Goal: Information Seeking & Learning: Check status

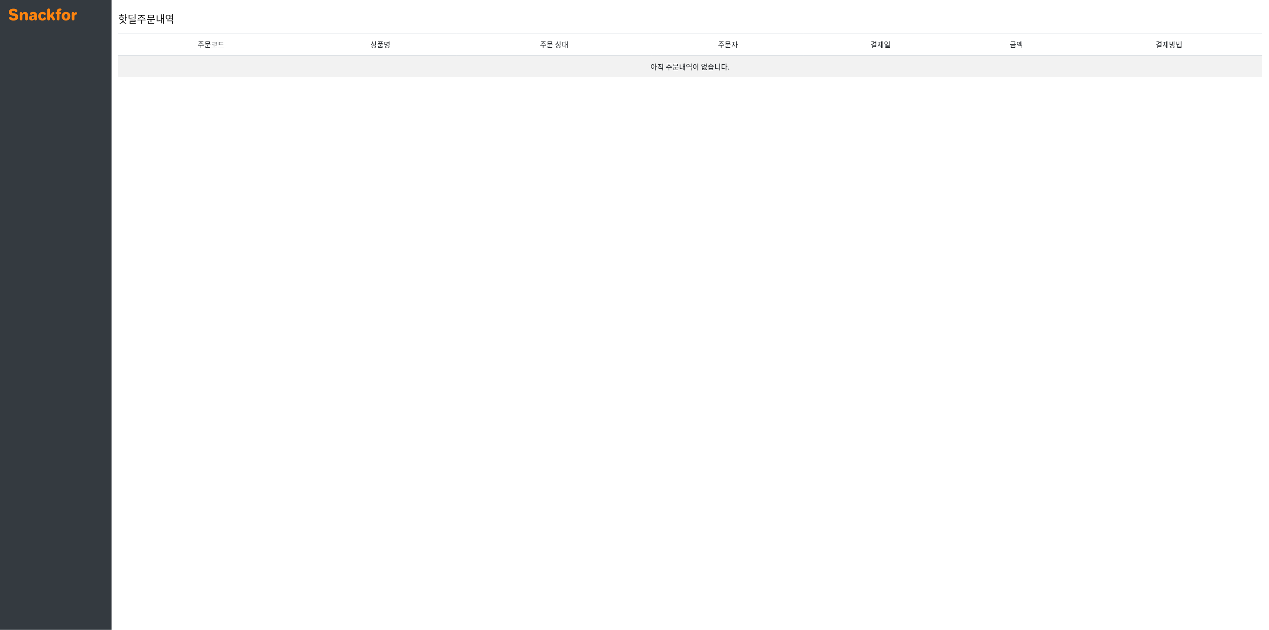
click at [28, 18] on img at bounding box center [43, 14] width 68 height 12
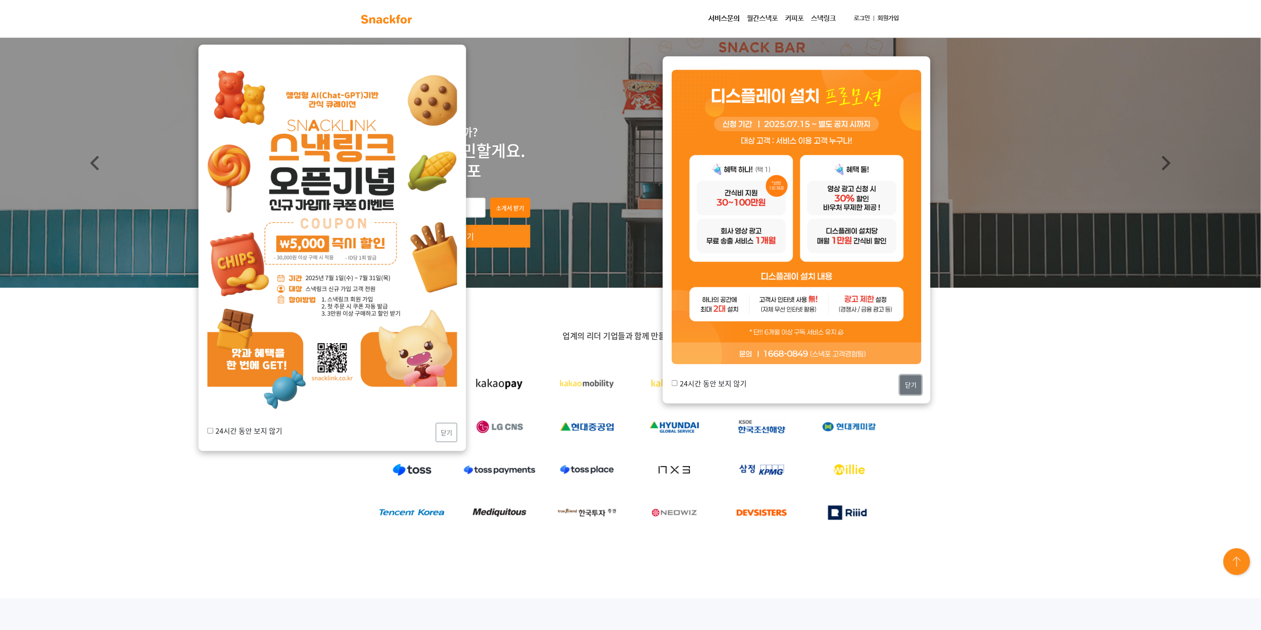
click at [911, 386] on button "닫기" at bounding box center [910, 385] width 21 height 19
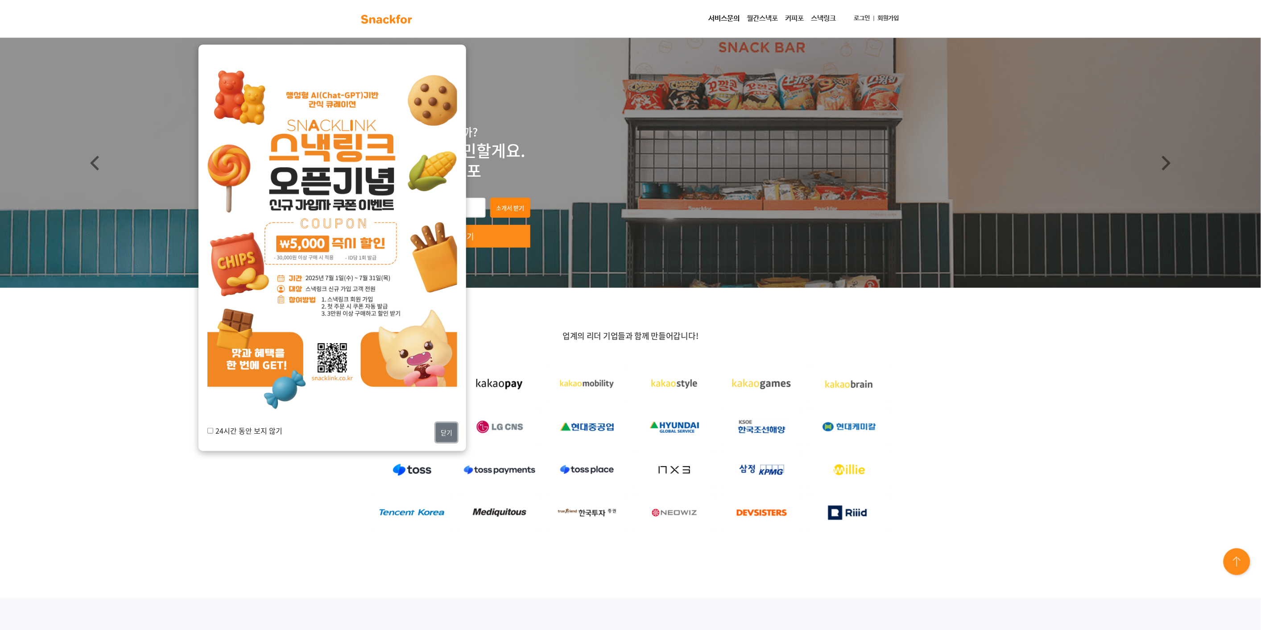
click at [449, 434] on button "닫기" at bounding box center [446, 432] width 21 height 19
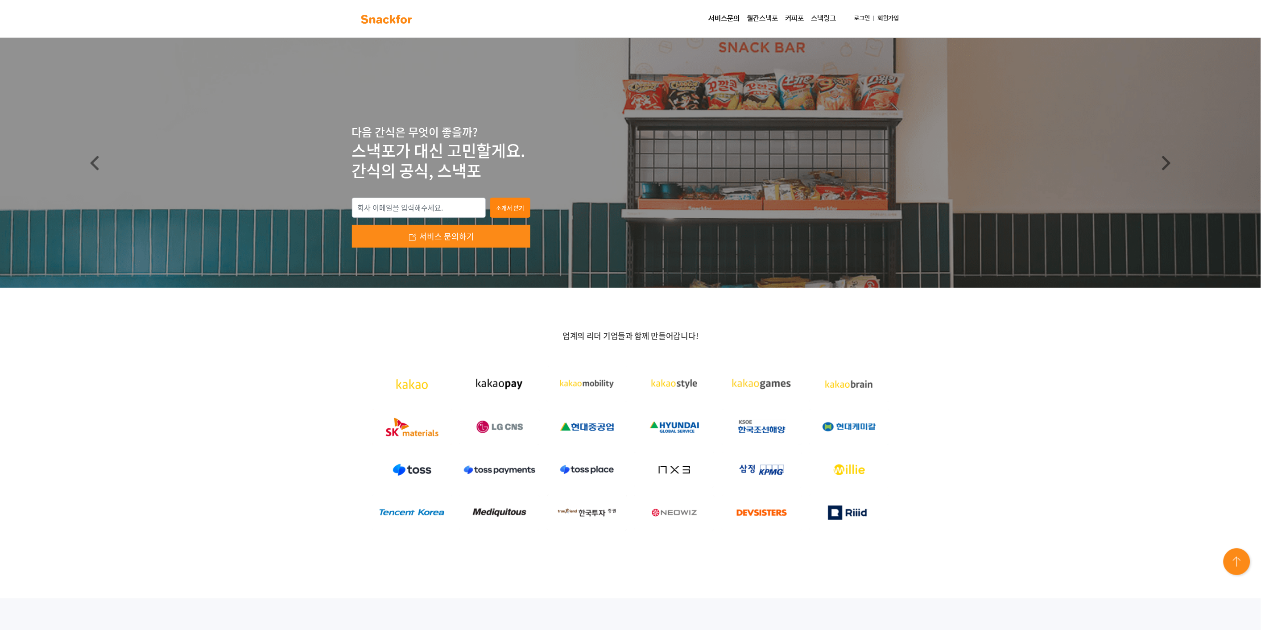
click at [858, 19] on link "로그인" at bounding box center [862, 18] width 23 height 17
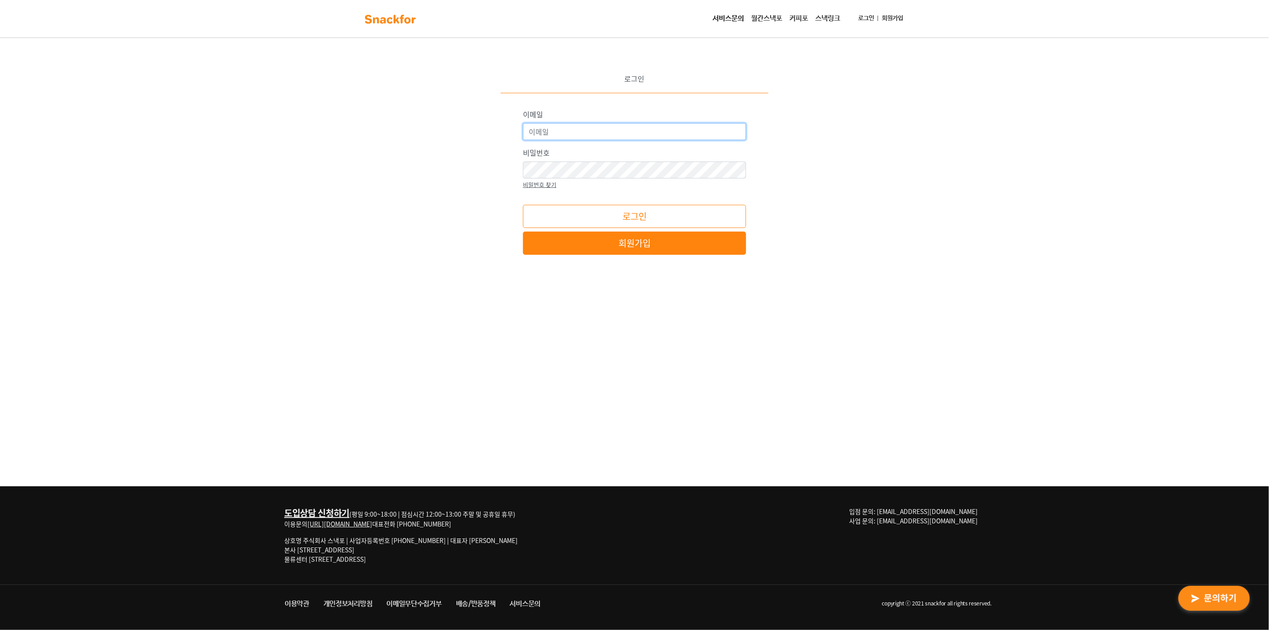
click at [641, 134] on input "이메일" at bounding box center [634, 131] width 223 height 17
type input "kimdk@seadronix.com"
click at [523, 205] on button "로그인" at bounding box center [634, 216] width 223 height 23
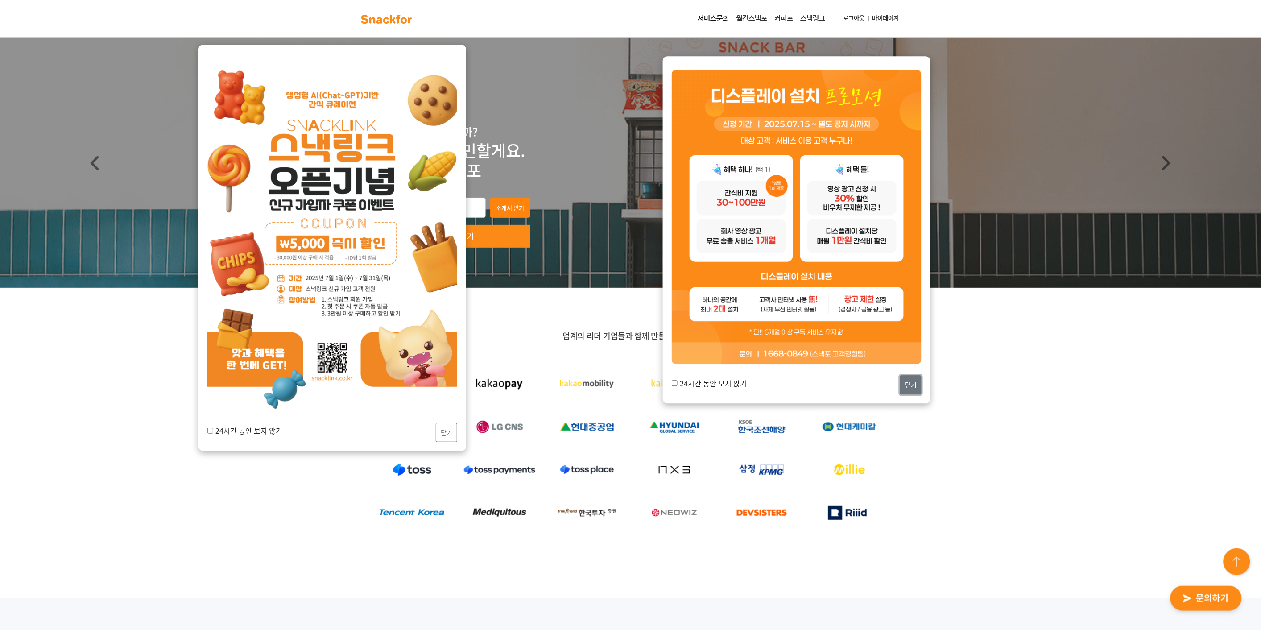
drag, startPoint x: 906, startPoint y: 385, endPoint x: 900, endPoint y: 387, distance: 6.2
click at [904, 386] on button "닫기" at bounding box center [910, 385] width 21 height 19
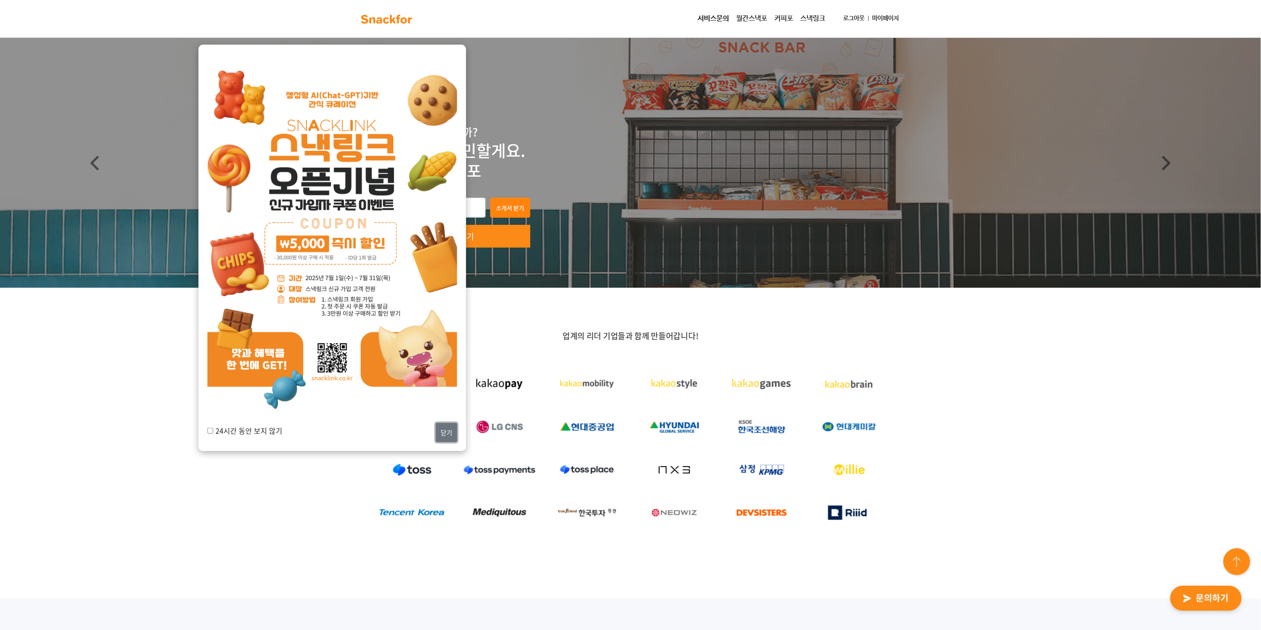
click at [444, 434] on button "닫기" at bounding box center [446, 432] width 21 height 19
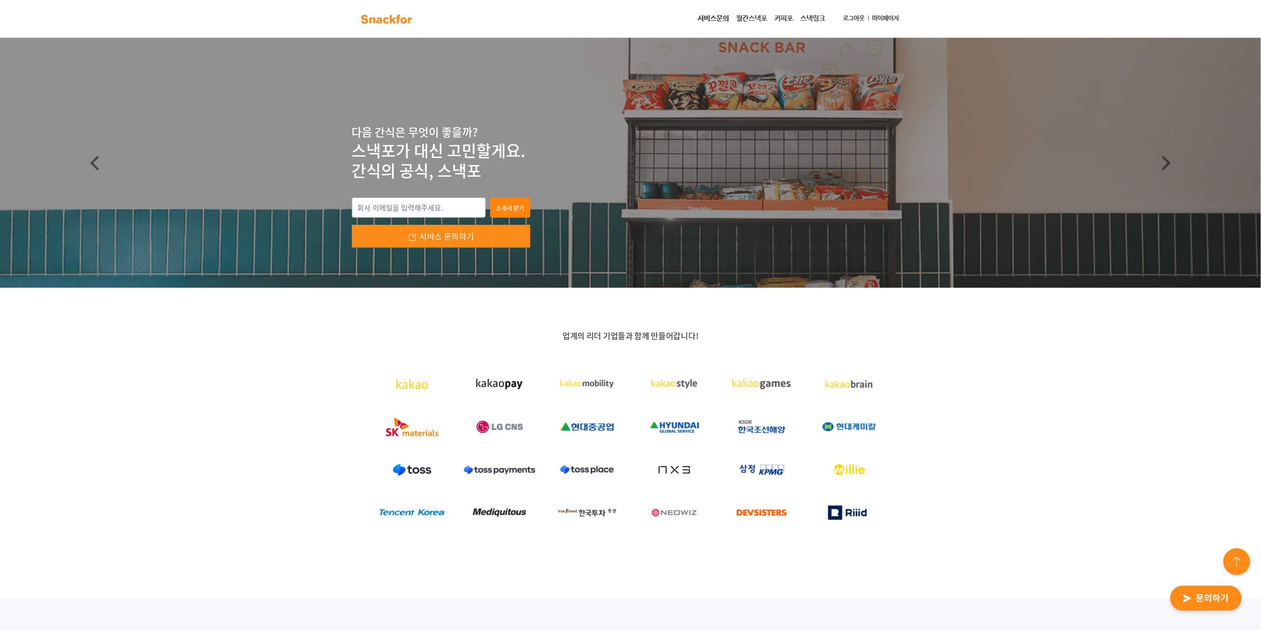
click at [879, 17] on link "마이페이지" at bounding box center [886, 18] width 34 height 17
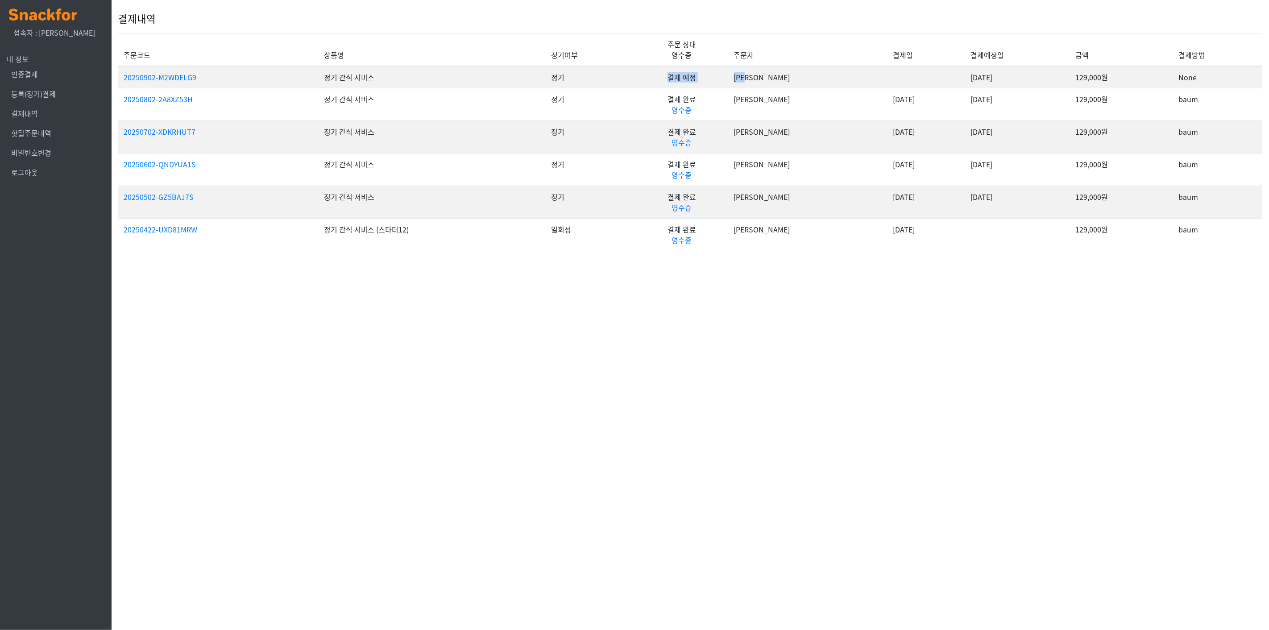
drag, startPoint x: 575, startPoint y: 70, endPoint x: 809, endPoint y: 79, distance: 234.0
click at [795, 77] on tr "20250902-M2WDELG9 정기 간식 서비스 정기 결제 예정 [PERSON_NAME] [DATE] 129,000원 None" at bounding box center [690, 77] width 1144 height 22
drag, startPoint x: 835, startPoint y: 265, endPoint x: 726, endPoint y: 168, distance: 145.4
click at [833, 262] on html "x 접속자 : 김덕경 내 정보 인증결제 등록(정기)결제 결제내역 핫딜주문내역 비밀번호변경 로그아웃 결제내역 주문코드 상품명 정기여부 주문 상태…" at bounding box center [634, 131] width 1269 height 262
drag, startPoint x: 699, startPoint y: 100, endPoint x: 874, endPoint y: 112, distance: 174.9
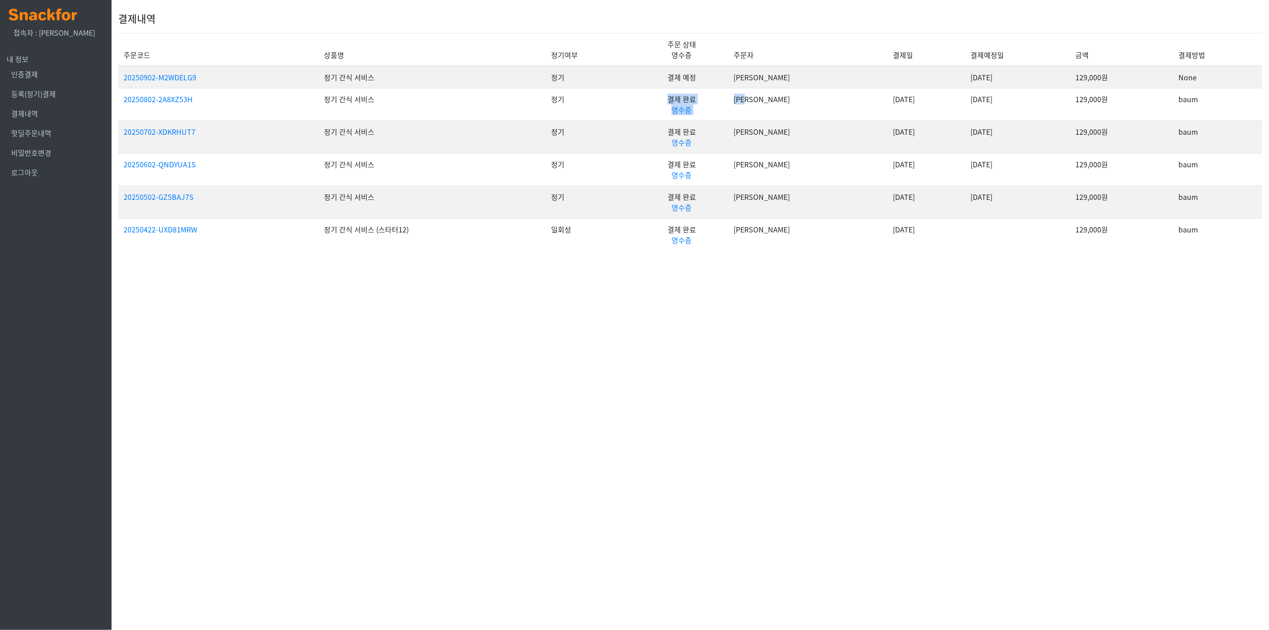
click at [800, 108] on tr "20250802-2A8XZ53H 정기 간식 서비스 정기 결제 완료 영수증 김덕경 2025-08-14 2025-08-02 129,000원 baum" at bounding box center [690, 104] width 1144 height 33
drag, startPoint x: 891, startPoint y: 114, endPoint x: 899, endPoint y: 114, distance: 7.6
click at [891, 114] on td "2025-08-14" at bounding box center [926, 104] width 78 height 33
drag, startPoint x: 959, startPoint y: 105, endPoint x: 1116, endPoint y: 104, distance: 157.1
click at [1114, 104] on tr "20250802-2A8XZ53H 정기 간식 서비스 정기 결제 완료 영수증 김덕경 2025-08-14 2025-08-02 129,000원 baum" at bounding box center [690, 104] width 1144 height 33
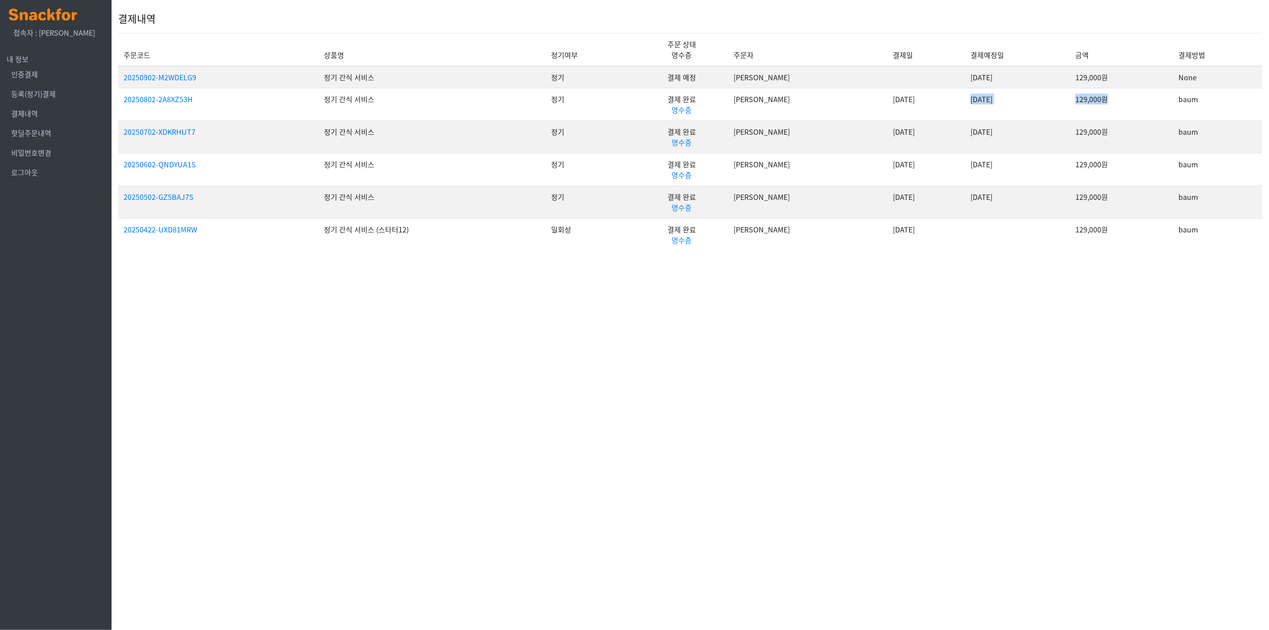
click at [1122, 104] on td "129,000원" at bounding box center [1121, 104] width 103 height 33
drag, startPoint x: 1177, startPoint y: 108, endPoint x: 1228, endPoint y: 105, distance: 51.4
click at [1228, 105] on td "baum" at bounding box center [1217, 104] width 89 height 33
click at [1229, 106] on td "baum" at bounding box center [1217, 104] width 89 height 33
drag, startPoint x: 467, startPoint y: 104, endPoint x: 965, endPoint y: 108, distance: 498.0
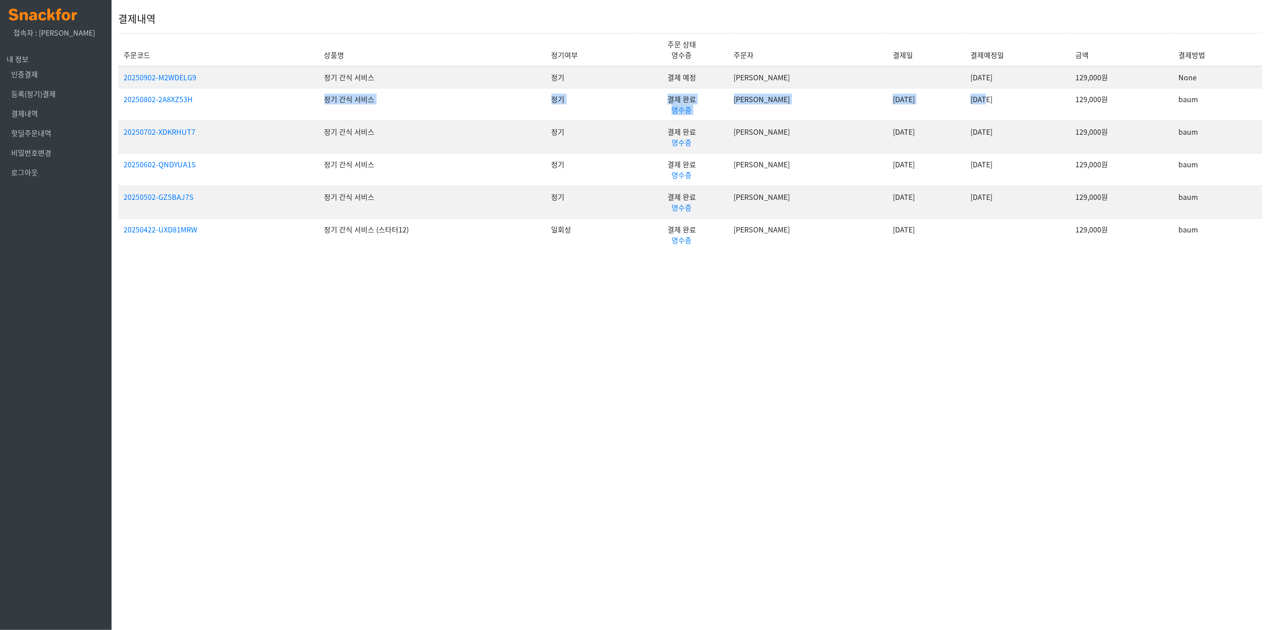
click at [965, 108] on tr "20250802-2A8XZ53H 정기 간식 서비스 정기 결제 완료 영수증 김덕경 2025-08-14 2025-08-02 129,000원 baum" at bounding box center [690, 104] width 1144 height 33
click at [1031, 117] on td "2025-08-02" at bounding box center [1017, 104] width 105 height 33
drag, startPoint x: 680, startPoint y: 97, endPoint x: 906, endPoint y: 100, distance: 226.2
click at [906, 100] on tr "20250802-2A8XZ53H 정기 간식 서비스 정기 결제 완료 영수증 김덕경 2025-08-14 2025-08-02 129,000원 baum" at bounding box center [690, 104] width 1144 height 33
click at [909, 107] on td "2025-08-14" at bounding box center [926, 104] width 78 height 33
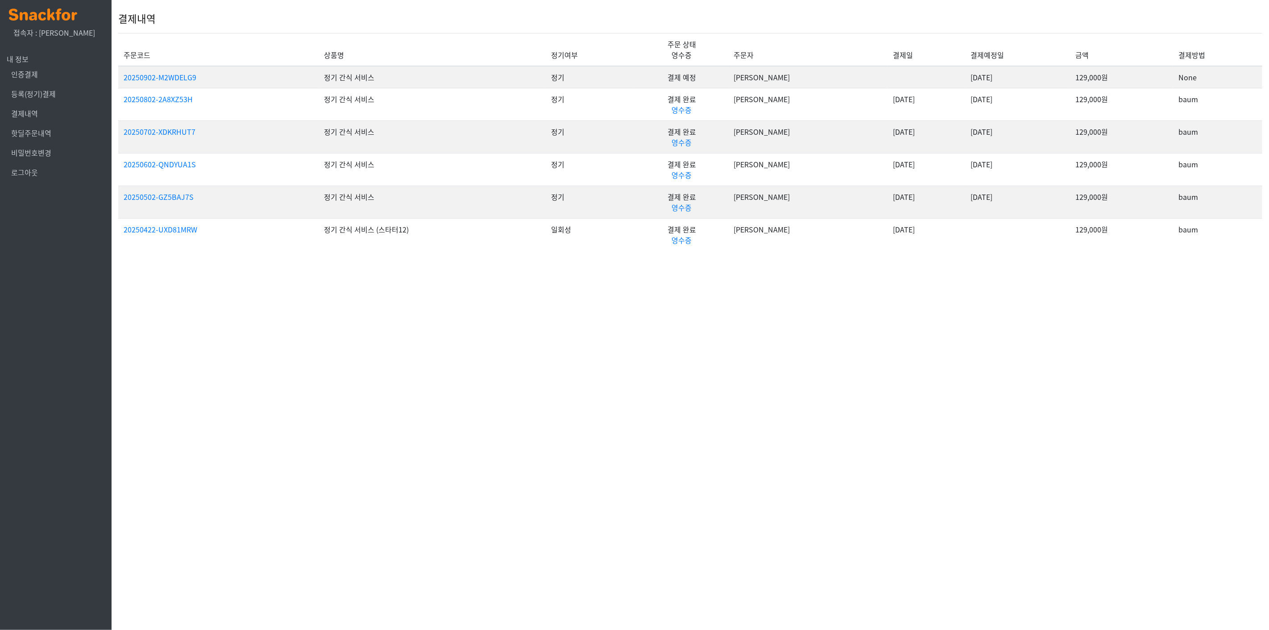
click at [988, 106] on tr "20250802-2A8XZ53H 정기 간식 서비스 정기 결제 완료 영수증 김덕경 2025-08-14 2025-08-02 129,000원 baum" at bounding box center [690, 104] width 1144 height 33
click at [1007, 112] on td "2025-08-02" at bounding box center [1017, 104] width 105 height 33
drag, startPoint x: 833, startPoint y: 96, endPoint x: 881, endPoint y: 99, distance: 47.8
click at [887, 99] on td "2025-08-14" at bounding box center [926, 104] width 78 height 33
click at [909, 108] on td "2025-08-14" at bounding box center [926, 104] width 78 height 33
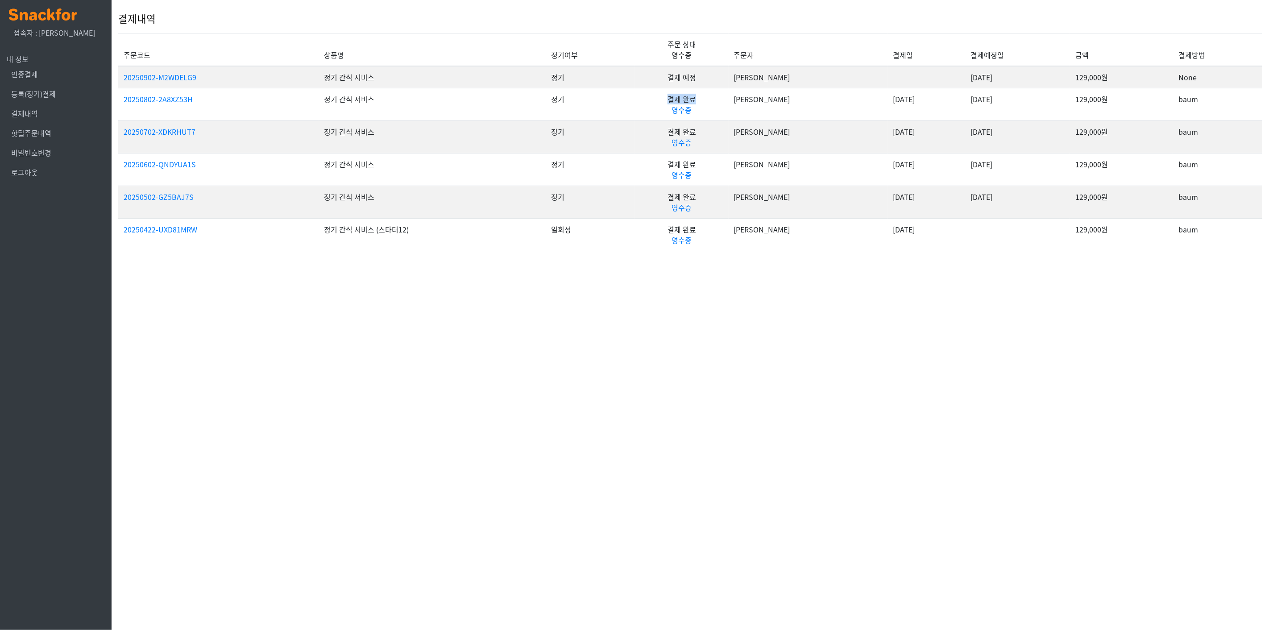
drag, startPoint x: 688, startPoint y: 95, endPoint x: 730, endPoint y: 92, distance: 42.5
click at [728, 92] on td "결제 완료 영수증" at bounding box center [681, 104] width 93 height 33
click at [786, 106] on td "[PERSON_NAME]" at bounding box center [808, 104] width 159 height 33
drag, startPoint x: 379, startPoint y: 100, endPoint x: 634, endPoint y: 102, distance: 254.3
click at [634, 102] on tr "20250802-2A8XZ53H 정기 간식 서비스 정기 결제 완료 영수증 김덕경 2025-08-14 2025-08-02 129,000원 baum" at bounding box center [690, 104] width 1144 height 33
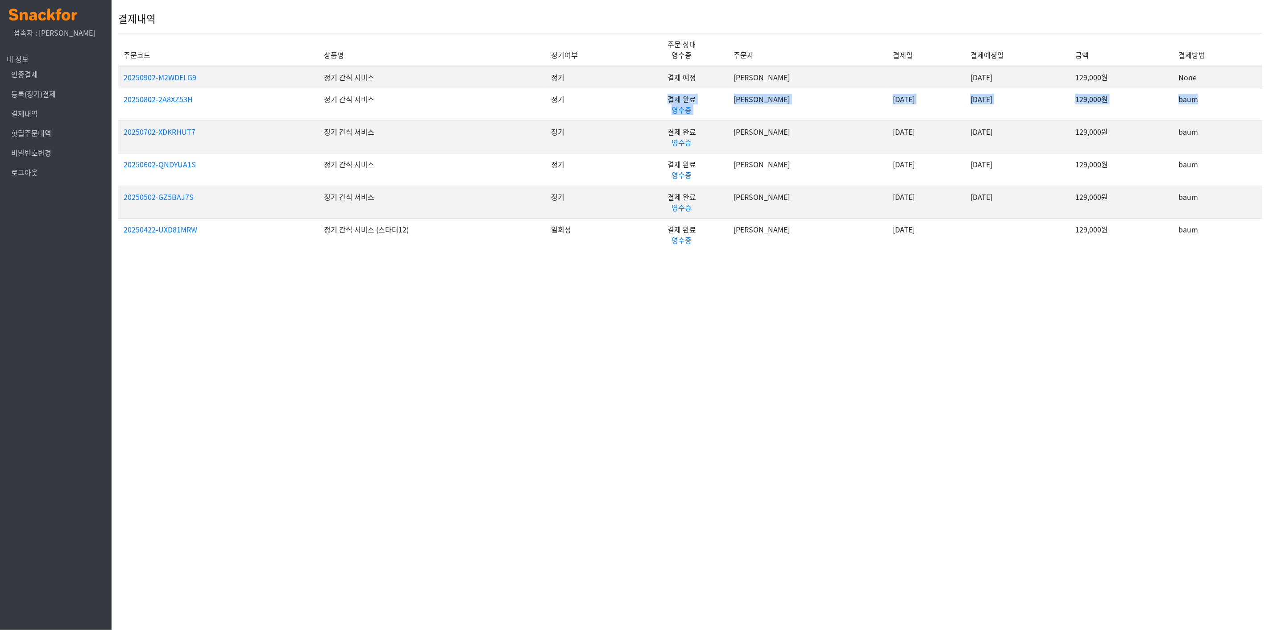
drag, startPoint x: 750, startPoint y: 95, endPoint x: 1195, endPoint y: 106, distance: 444.5
click at [1194, 106] on tr "20250802-2A8XZ53H 정기 간식 서비스 정기 결제 완료 영수증 김덕경 2025-08-14 2025-08-02 129,000원 baum" at bounding box center [690, 104] width 1144 height 33
click at [1199, 107] on td "baum" at bounding box center [1217, 104] width 89 height 33
click at [177, 101] on link "20250802-2A8XZ53H" at bounding box center [158, 99] width 69 height 11
click at [174, 100] on link "20250802-2A8XZ53H" at bounding box center [158, 99] width 69 height 11
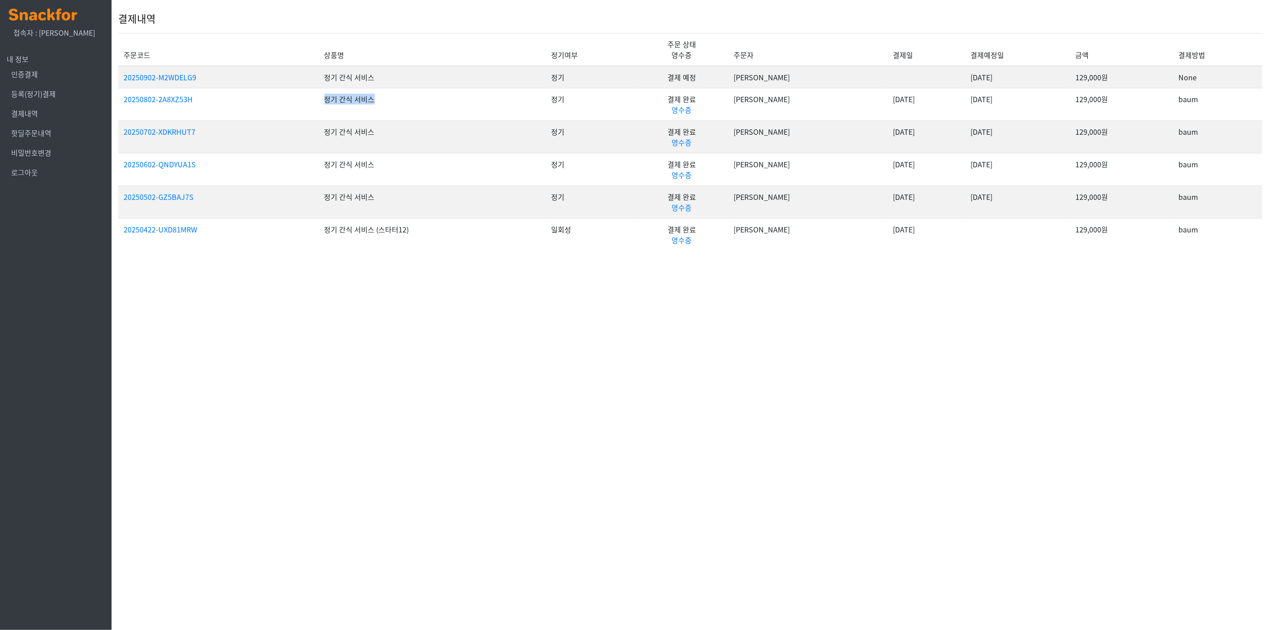
drag, startPoint x: 308, startPoint y: 104, endPoint x: 454, endPoint y: 94, distance: 145.8
click at [454, 94] on tr "20250802-2A8XZ53H 정기 간식 서비스 정기 결제 완료 영수증 김덕경 2025-08-14 2025-08-02 129,000원 baum" at bounding box center [690, 104] width 1144 height 33
click at [454, 94] on td "정기 간식 서비스" at bounding box center [432, 104] width 227 height 33
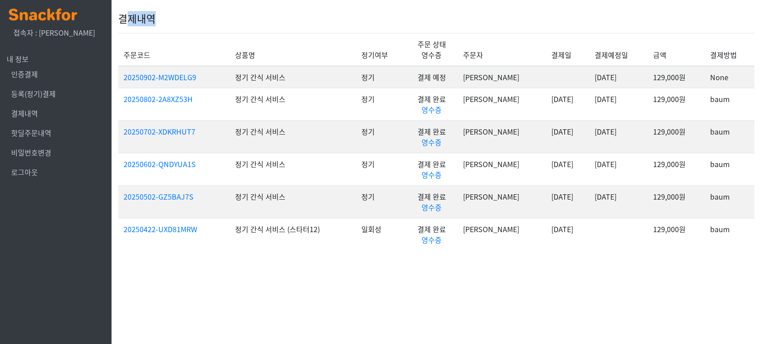
drag, startPoint x: 157, startPoint y: 23, endPoint x: 226, endPoint y: 28, distance: 69.3
click at [220, 26] on div "결제내역" at bounding box center [436, 18] width 636 height 29
drag, startPoint x: 245, startPoint y: 33, endPoint x: 228, endPoint y: 43, distance: 18.8
click at [244, 33] on th "상품명" at bounding box center [293, 49] width 126 height 33
drag, startPoint x: 172, startPoint y: 50, endPoint x: 403, endPoint y: 51, distance: 231.1
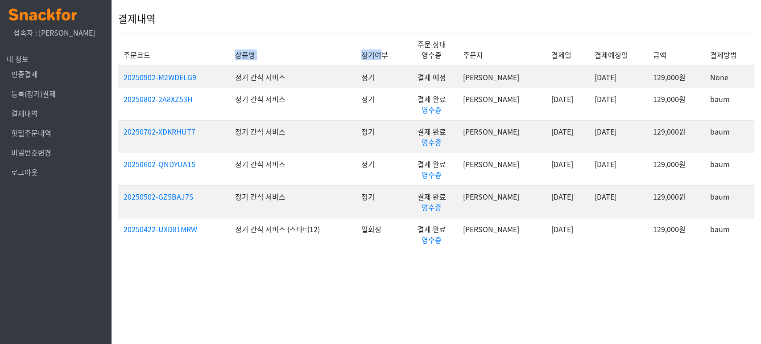
click at [400, 52] on tr "주문코드 상품명 정기여부 주문 상태 영수증 주문자 결제일 결제예정일 금액 결제방법" at bounding box center [436, 49] width 636 height 33
drag, startPoint x: 482, startPoint y: 50, endPoint x: 472, endPoint y: 51, distance: 10.3
click at [482, 50] on th "주문자" at bounding box center [502, 49] width 88 height 33
drag, startPoint x: 537, startPoint y: 97, endPoint x: 619, endPoint y: 111, distance: 83.7
click at [627, 103] on tr "20250802-2A8XZ53H 정기 간식 서비스 정기 결제 완료 영수증 김덕경 2025-08-14 2025-08-02 129,000원 baum" at bounding box center [436, 104] width 636 height 33
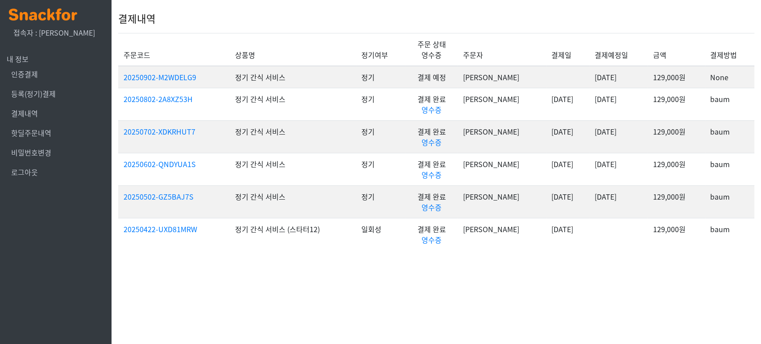
click at [619, 110] on td "2025-08-02" at bounding box center [618, 104] width 58 height 33
click at [603, 112] on td "2025-08-02" at bounding box center [618, 104] width 58 height 33
drag, startPoint x: 587, startPoint y: 101, endPoint x: 628, endPoint y: 101, distance: 41.0
click at [628, 101] on td "2025-08-02" at bounding box center [618, 104] width 58 height 33
click at [630, 106] on td "2025-08-02" at bounding box center [618, 104] width 58 height 33
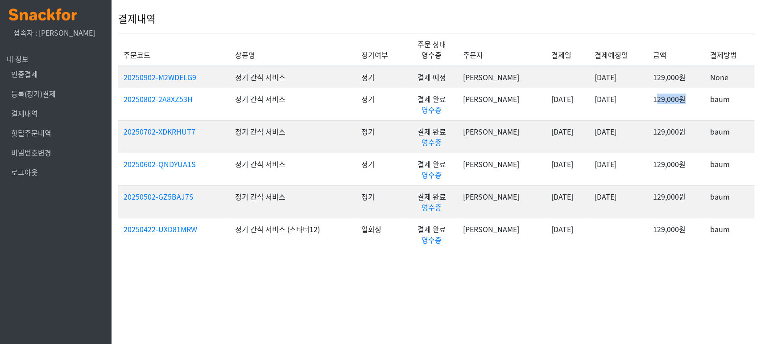
drag, startPoint x: 654, startPoint y: 95, endPoint x: 689, endPoint y: 98, distance: 35.3
click at [689, 98] on td "129,000원" at bounding box center [676, 104] width 57 height 33
drag, startPoint x: 687, startPoint y: 106, endPoint x: 704, endPoint y: 97, distance: 18.8
click at [688, 104] on td "129,000원" at bounding box center [676, 104] width 57 height 33
drag, startPoint x: 711, startPoint y: 95, endPoint x: 738, endPoint y: 102, distance: 27.7
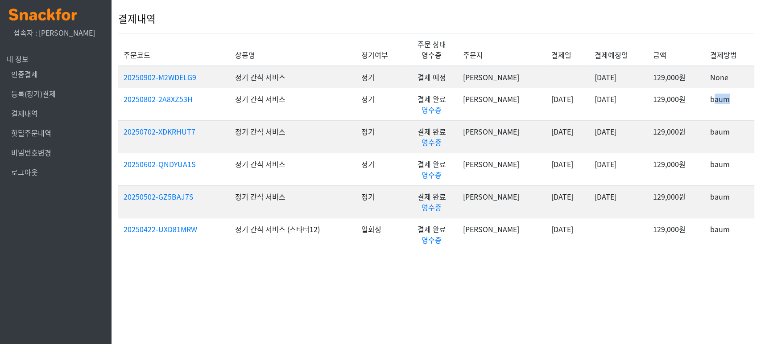
click at [738, 102] on td "baum" at bounding box center [730, 104] width 50 height 33
click at [738, 104] on td "baum" at bounding box center [730, 104] width 50 height 33
drag, startPoint x: 731, startPoint y: 100, endPoint x: 526, endPoint y: 111, distance: 205.5
click at [507, 104] on tr "20250802-2A8XZ53H 정기 간식 서비스 정기 결제 완료 영수증 김덕경 2025-08-14 2025-08-02 129,000원 baum" at bounding box center [436, 104] width 636 height 33
click at [556, 117] on td "2025-08-14" at bounding box center [567, 104] width 43 height 33
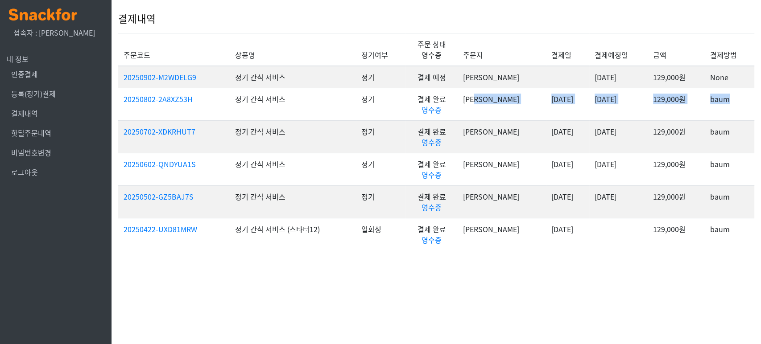
drag, startPoint x: 576, startPoint y: 100, endPoint x: 623, endPoint y: 98, distance: 46.9
click at [623, 98] on tr "20250802-2A8XZ53H 정기 간식 서비스 정기 결제 완료 영수증 김덕경 2025-08-14 2025-08-02 129,000원 baum" at bounding box center [436, 104] width 636 height 33
drag, startPoint x: 626, startPoint y: 107, endPoint x: 623, endPoint y: 111, distance: 5.7
click at [626, 107] on td "2025-08-02" at bounding box center [618, 104] width 58 height 33
click at [629, 106] on td "2025-08-02" at bounding box center [618, 104] width 58 height 33
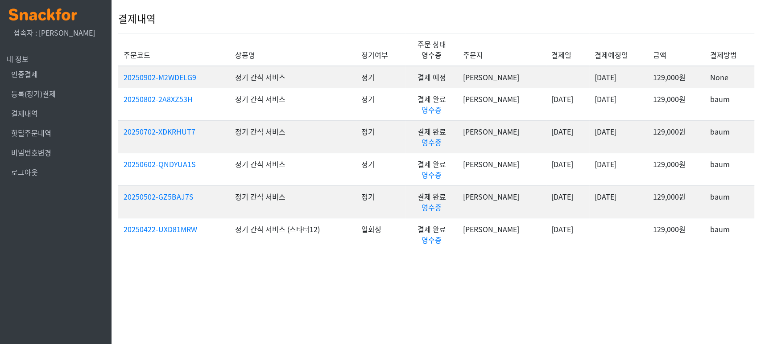
click at [525, 262] on html "x 접속자 : 김덕경 내 정보 인증결제 등록(정기)결제 결제내역 핫딜주문내역 비밀번호변경 로그아웃 결제내역 주문코드 상품명 정기여부 주문 상태…" at bounding box center [380, 131] width 761 height 262
drag, startPoint x: 579, startPoint y: 104, endPoint x: 630, endPoint y: 113, distance: 51.7
click at [625, 108] on td "2025-08-02" at bounding box center [618, 104] width 58 height 33
drag, startPoint x: 544, startPoint y: 106, endPoint x: 539, endPoint y: 105, distance: 5.8
click at [546, 106] on td "2025-08-14" at bounding box center [567, 104] width 43 height 33
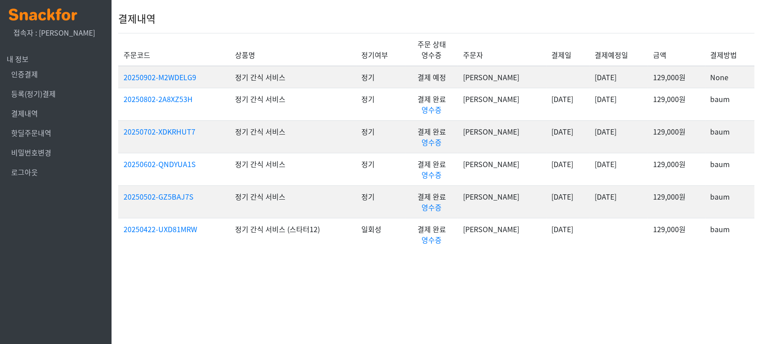
drag, startPoint x: 512, startPoint y: 96, endPoint x: 551, endPoint y: 113, distance: 43.2
click at [558, 101] on tr "20250802-2A8XZ53H 정기 간식 서비스 정기 결제 완료 영수증 김덕경 2025-08-14 2025-08-02 129,000원 baum" at bounding box center [436, 104] width 636 height 33
click at [546, 106] on td "2025-08-14" at bounding box center [567, 104] width 43 height 33
click at [437, 111] on link "영수증" at bounding box center [432, 109] width 20 height 11
drag, startPoint x: 509, startPoint y: 278, endPoint x: 470, endPoint y: 205, distance: 82.3
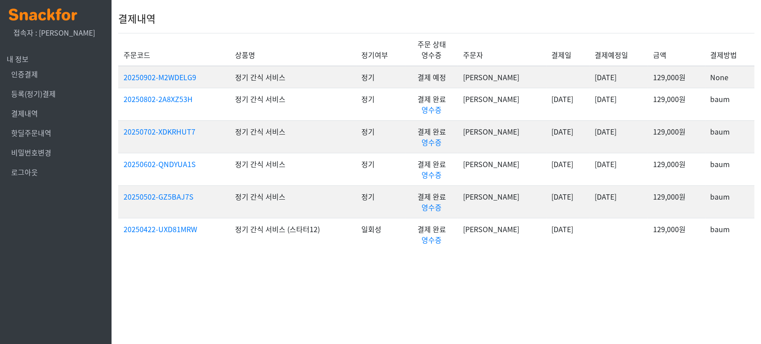
click at [507, 262] on html "x 접속자 : 김덕경 내 정보 인증결제 등록(정기)결제 결제내역 핫딜주문내역 비밀번호변경 로그아웃 결제내역 주문코드 상품명 정기여부 주문 상태…" at bounding box center [380, 131] width 761 height 262
drag, startPoint x: 239, startPoint y: 99, endPoint x: 366, endPoint y: 114, distance: 128.6
click at [351, 111] on td "정기 간식 서비스" at bounding box center [293, 104] width 126 height 33
click at [369, 112] on td "정기" at bounding box center [381, 104] width 50 height 33
drag, startPoint x: 371, startPoint y: 103, endPoint x: 421, endPoint y: 100, distance: 50.5
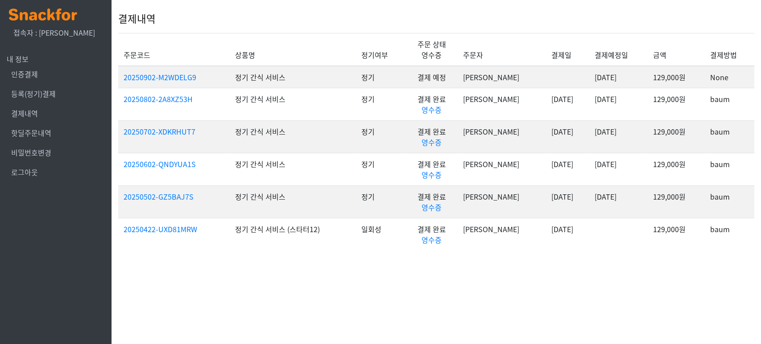
click at [400, 96] on td "정기" at bounding box center [381, 104] width 50 height 33
drag, startPoint x: 431, startPoint y: 98, endPoint x: 567, endPoint y: 98, distance: 136.1
click at [567, 98] on tr "20250802-2A8XZ53H 정기 간식 서비스 정기 결제 완료 영수증 김덕경 2025-08-14 2025-08-02 129,000원 baum" at bounding box center [436, 104] width 636 height 33
click at [568, 104] on td "2025-08-14" at bounding box center [567, 104] width 43 height 33
click at [524, 262] on html "x 접속자 : 김덕경 내 정보 인증결제 등록(정기)결제 결제내역 핫딜주문내역 비밀번호변경 로그아웃 결제내역 주문코드 상품명 정기여부 주문 상태…" at bounding box center [380, 131] width 761 height 262
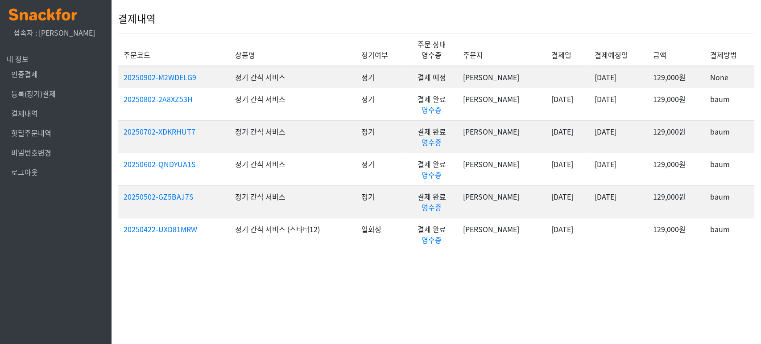
drag, startPoint x: 540, startPoint y: 101, endPoint x: 559, endPoint y: 102, distance: 18.7
click at [559, 102] on td "2025-08-14" at bounding box center [567, 104] width 43 height 33
click at [564, 108] on td "2025-08-14" at bounding box center [567, 104] width 43 height 33
drag, startPoint x: 537, startPoint y: 132, endPoint x: 553, endPoint y: 134, distance: 16.3
click at [553, 134] on td "[DATE]" at bounding box center [567, 136] width 43 height 33
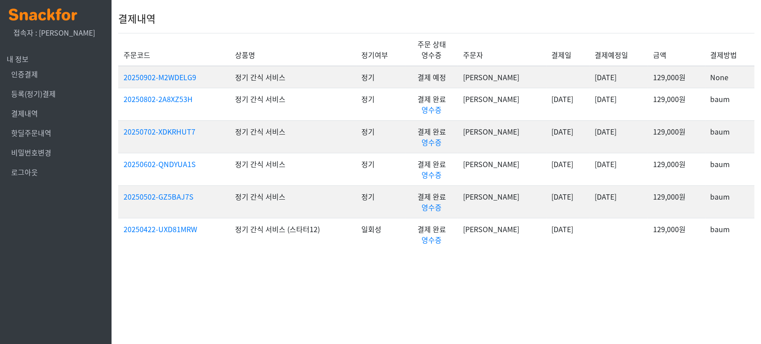
click at [560, 141] on td "[DATE]" at bounding box center [567, 136] width 43 height 33
drag, startPoint x: 539, startPoint y: 133, endPoint x: 627, endPoint y: 138, distance: 87.6
click at [627, 138] on tr "20250702-XDKRHUT7 정기 간식 서비스 정기 결제 완료 영수증 김덕경 2025-07-02 2025-07-02 129,000원 baum" at bounding box center [436, 136] width 636 height 33
click at [627, 141] on td "[DATE]" at bounding box center [618, 136] width 58 height 33
drag, startPoint x: 613, startPoint y: 100, endPoint x: 621, endPoint y: 100, distance: 8.5
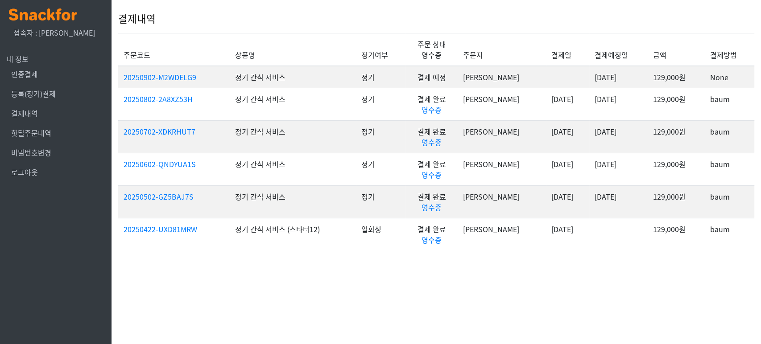
click at [621, 100] on tr "20250802-2A8XZ53H 정기 간식 서비스 정기 결제 완료 영수증 김덕경 2025-08-14 2025-08-02 129,000원 baum" at bounding box center [436, 104] width 636 height 33
click at [625, 114] on td "2025-08-02" at bounding box center [618, 104] width 58 height 33
click at [636, 112] on td "2025-08-02" at bounding box center [618, 104] width 58 height 33
drag, startPoint x: 654, startPoint y: 98, endPoint x: 721, endPoint y: 103, distance: 66.7
click at [721, 103] on tr "20250802-2A8XZ53H 정기 간식 서비스 정기 결제 완료 영수증 [PERSON_NAME] [DATE] [DATE] 129,000원 b…" at bounding box center [436, 104] width 636 height 33
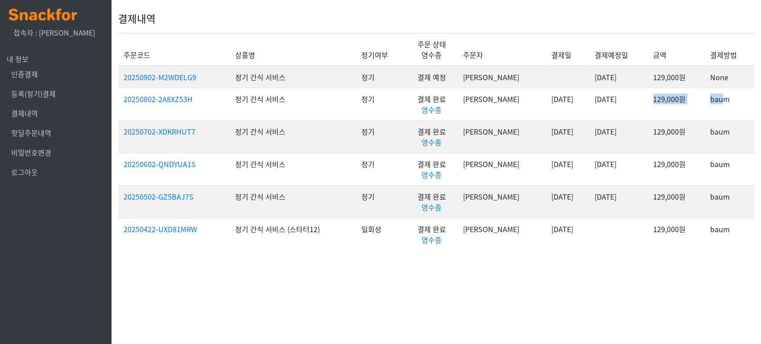
drag, startPoint x: 719, startPoint y: 113, endPoint x: 742, endPoint y: 270, distance: 158.8
click at [720, 113] on td "baum" at bounding box center [730, 104] width 50 height 33
click at [464, 262] on html "x 접속자 : [PERSON_NAME] 내 정보 인증결제 등록(정기)결제 결제내역 핫딜주문내역 비밀번호변경 로그아웃 결제내역 주문코드 상품명 …" at bounding box center [380, 131] width 761 height 262
drag, startPoint x: 240, startPoint y: 105, endPoint x: 325, endPoint y: 106, distance: 84.8
click at [325, 106] on tr "20250802-2A8XZ53H 정기 간식 서비스 정기 결제 완료 영수증 [PERSON_NAME] [DATE] [DATE] 129,000원 b…" at bounding box center [436, 104] width 636 height 33
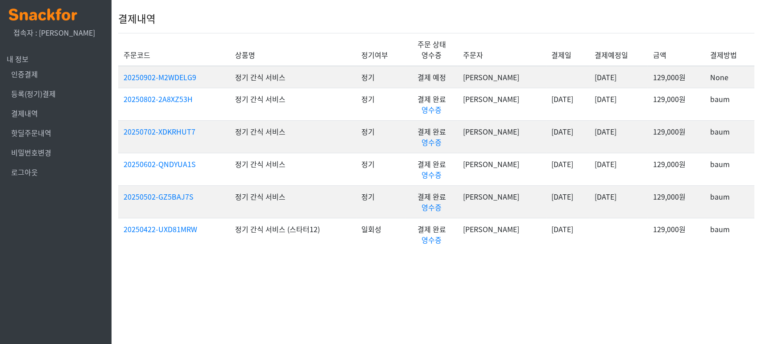
drag, startPoint x: 385, startPoint y: 99, endPoint x: 375, endPoint y: 97, distance: 9.9
click at [382, 99] on td "정기" at bounding box center [381, 104] width 50 height 33
drag, startPoint x: 374, startPoint y: 97, endPoint x: 393, endPoint y: 100, distance: 18.5
click at [393, 100] on td "정기" at bounding box center [381, 104] width 50 height 33
drag, startPoint x: 393, startPoint y: 100, endPoint x: 202, endPoint y: 104, distance: 191.0
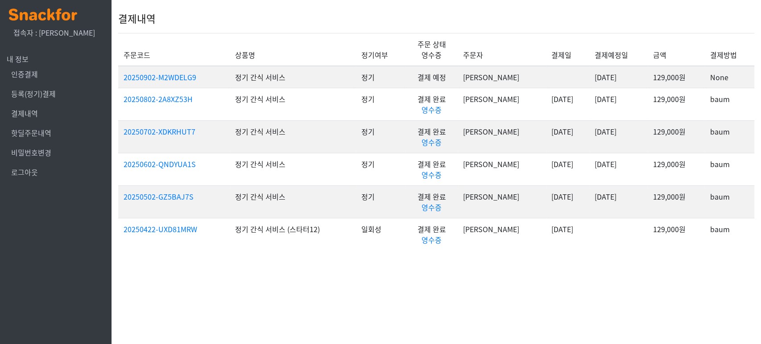
click at [392, 100] on td "정기" at bounding box center [381, 104] width 50 height 33
drag, startPoint x: 479, startPoint y: 96, endPoint x: 732, endPoint y: 103, distance: 253.1
click at [732, 103] on tr "20250802-2A8XZ53H 정기 간식 서비스 정기 결제 완료 영수증 [PERSON_NAME] [DATE] [DATE] 129,000원 b…" at bounding box center [436, 104] width 636 height 33
click at [724, 111] on td "baum" at bounding box center [730, 104] width 50 height 33
click at [41, 94] on link "등록(정기)결제" at bounding box center [33, 93] width 45 height 11
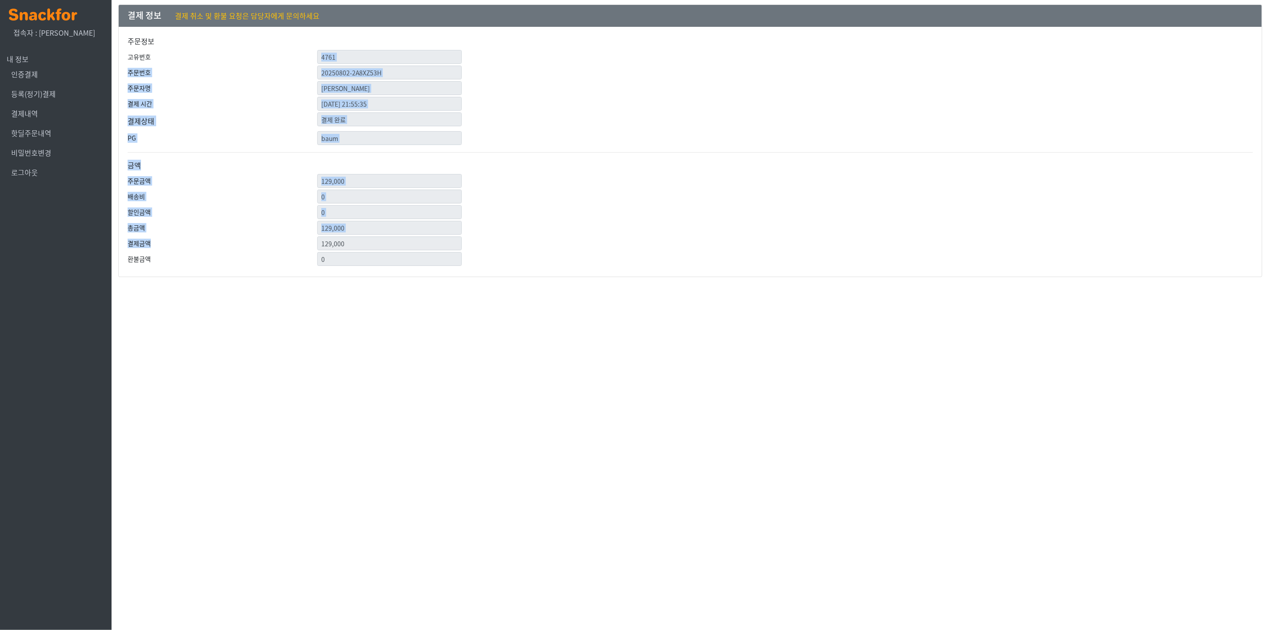
drag, startPoint x: 283, startPoint y: 50, endPoint x: 506, endPoint y: 247, distance: 297.1
click at [508, 243] on div "주문정보 고유번호 4761 주문번호 20250802-2A8XZ53H 주문자명 [PERSON_NAME] 결제 시간 [DATE] 21:55:35 …" at bounding box center [690, 152] width 1143 height 250
click at [497, 275] on div "주문정보 고유번호 4761 주문번호 20250802-2A8XZ53H 주문자명 [PERSON_NAME] 결제 시간 [DATE] 21:55:35 …" at bounding box center [690, 152] width 1143 height 250
drag, startPoint x: 184, startPoint y: 142, endPoint x: 229, endPoint y: 237, distance: 105.6
click at [229, 237] on div "주문정보 고유번호 4761 주문번호 20250802-2A8XZ53H 주문자명 [PERSON_NAME] 결제 시간 [DATE] 21:55:35 …" at bounding box center [690, 152] width 1143 height 250
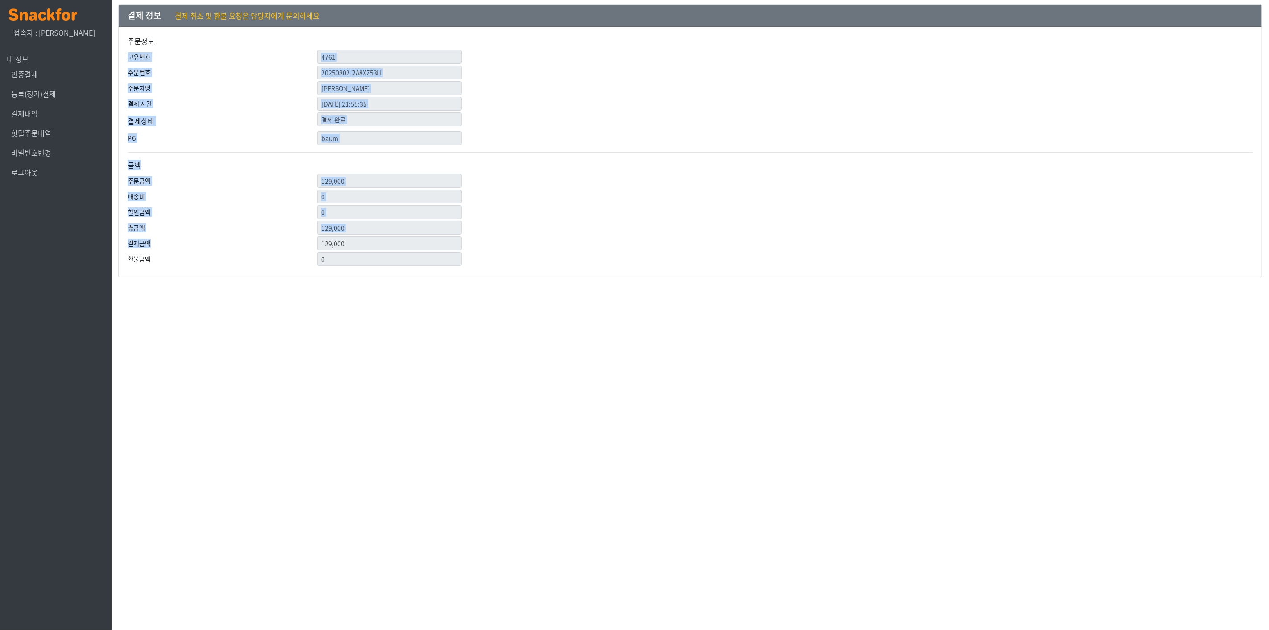
click at [230, 237] on label "결제금액" at bounding box center [216, 243] width 190 height 14
drag, startPoint x: 321, startPoint y: 111, endPoint x: 329, endPoint y: 110, distance: 8.1
click at [331, 110] on div "주문정보 고유번호 4761 주문번호 20250802-2A8XZ53H 주문자명 [PERSON_NAME] 결제 시간 [DATE] 21:55:35 …" at bounding box center [690, 152] width 1143 height 250
click at [253, 112] on label "결제상태" at bounding box center [216, 120] width 190 height 17
drag, startPoint x: 323, startPoint y: 104, endPoint x: 435, endPoint y: 100, distance: 111.6
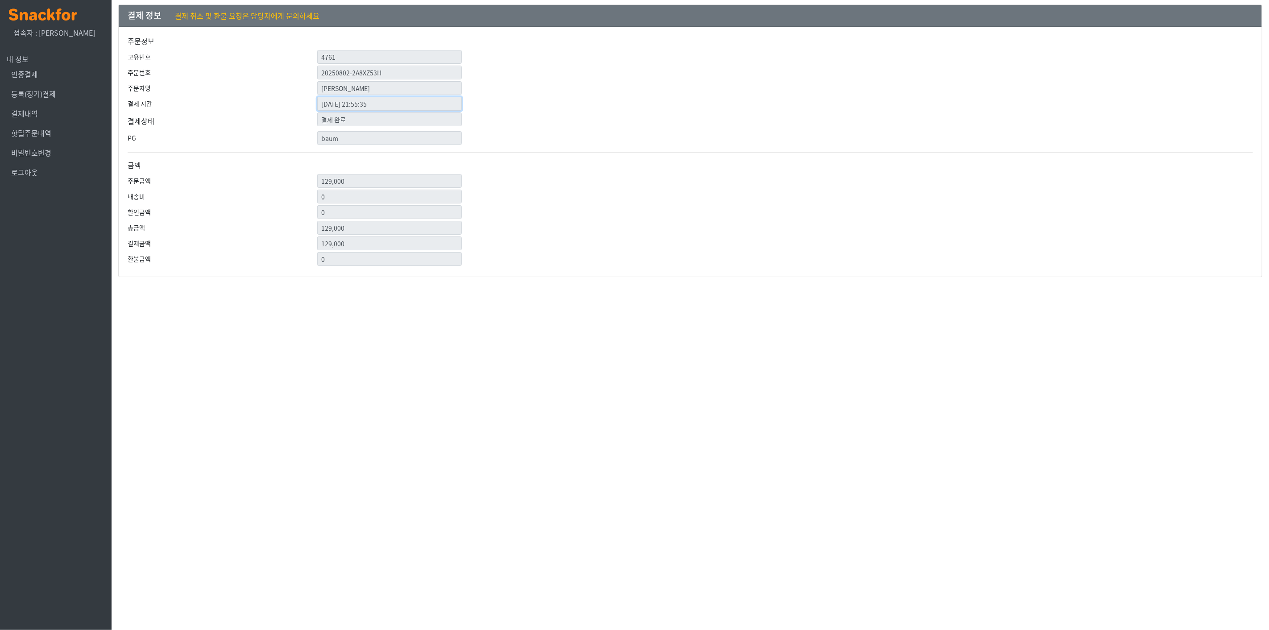
click at [422, 100] on div "결제 시간 2025-07-02 21:55:35" at bounding box center [690, 104] width 1139 height 14
click at [466, 100] on div "결제 시간 2025-07-02 21:55:35" at bounding box center [690, 104] width 1139 height 14
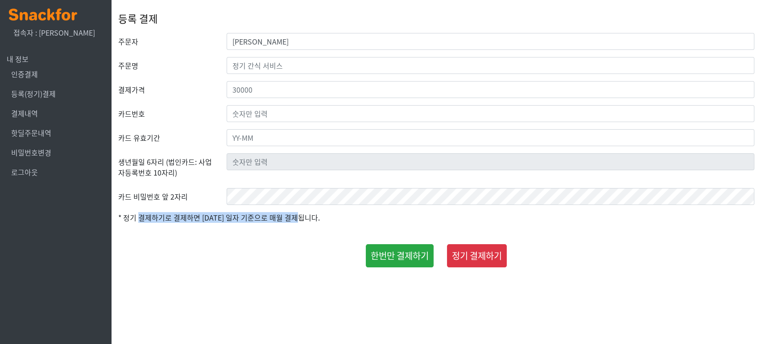
drag, startPoint x: 207, startPoint y: 221, endPoint x: 296, endPoint y: 231, distance: 89.8
click at [293, 227] on form "주문자 [PERSON_NAME] 주문명 결제가격 카드번호 카드 유효기간 생년월일 6자리 (법인카드: 사업자등록번호 10자리) 카드 비밀번호 앞…" at bounding box center [436, 150] width 636 height 235
drag, startPoint x: 295, startPoint y: 232, endPoint x: 274, endPoint y: 230, distance: 20.6
click at [294, 232] on form "주문자 [PERSON_NAME] 주문명 결제가격 카드번호 카드 유효기간 생년월일 6자리 (법인카드: 사업자등록번호 10자리) 카드 비밀번호 앞…" at bounding box center [436, 150] width 636 height 235
click at [19, 77] on link "인증결제" at bounding box center [24, 74] width 27 height 11
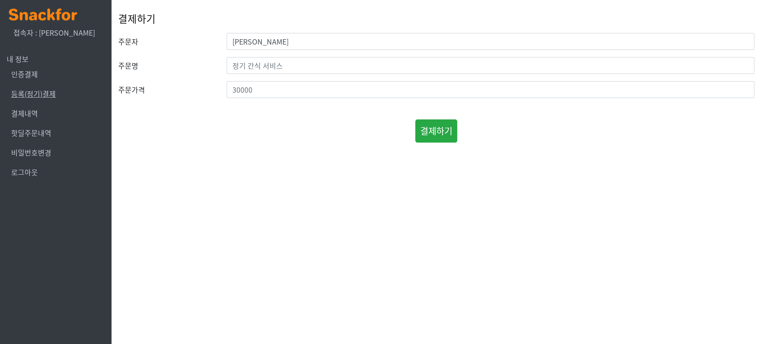
click at [37, 88] on link "등록(정기)결제" at bounding box center [33, 93] width 45 height 11
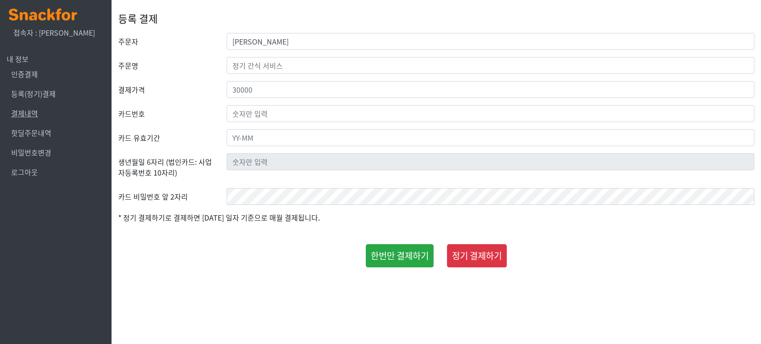
click at [28, 108] on link "결제내역" at bounding box center [24, 113] width 27 height 11
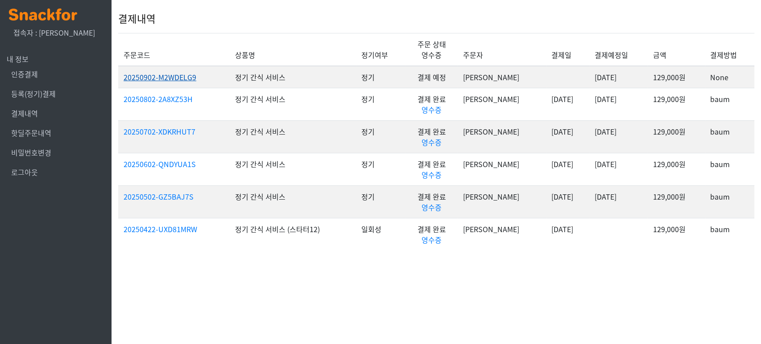
click at [191, 81] on link "20250902-M2WDELG9" at bounding box center [160, 77] width 73 height 11
drag, startPoint x: 398, startPoint y: 76, endPoint x: 740, endPoint y: 81, distance: 341.8
click at [733, 79] on tr "20250902-M2WDELG9 정기 간식 서비스 정기 결제 예정 김덕경 2025-09-02 129,000원 None" at bounding box center [436, 77] width 636 height 22
click at [28, 98] on link "등록(정기)결제" at bounding box center [33, 93] width 45 height 11
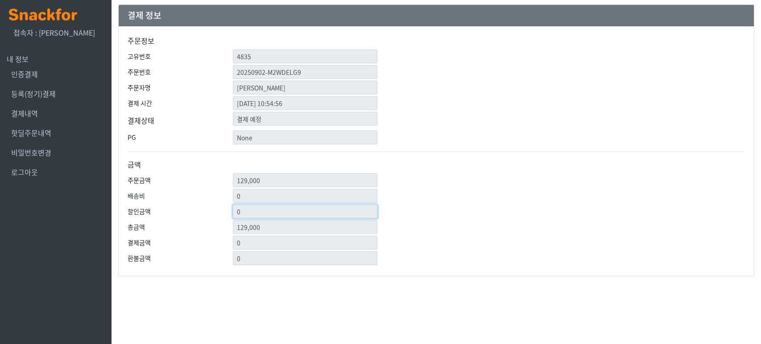
click at [260, 196] on div "주문정보 고유번호 4835 주문번호 20250902-M2WDELG9 주문자명 김덕경 결제 시간 2025-08-14 10:54:56 결제상태 결…" at bounding box center [436, 151] width 635 height 250
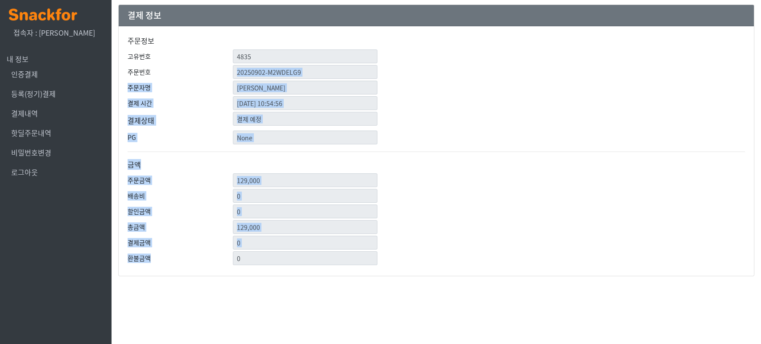
drag, startPoint x: 214, startPoint y: 66, endPoint x: 407, endPoint y: 283, distance: 290.8
click at [407, 281] on html "x 접속자 : 김덕경 내 정보 인증결제 등록(정기)결제 결제내역 핫딜주문내역 비밀번호변경 로그아웃 결제 정보 주문정보 고유번호 4835 주문번…" at bounding box center [380, 140] width 761 height 281
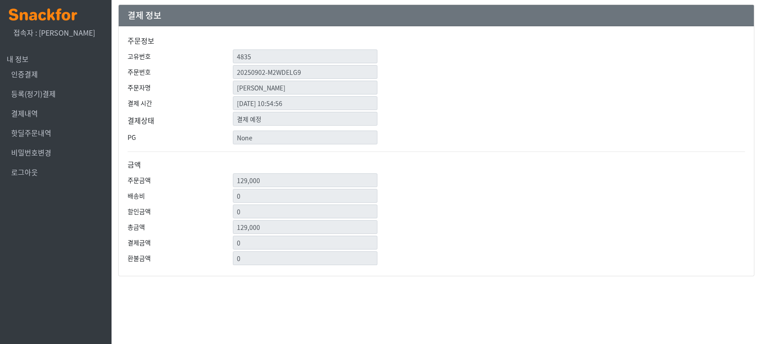
drag, startPoint x: 400, startPoint y: 274, endPoint x: 304, endPoint y: 185, distance: 130.4
click at [379, 255] on div "결제 정보 주문정보 고유번호 4835 주문번호 20250902-M2WDELG9 주문자명 김덕경 결제 시간 PG" at bounding box center [436, 140] width 636 height 281
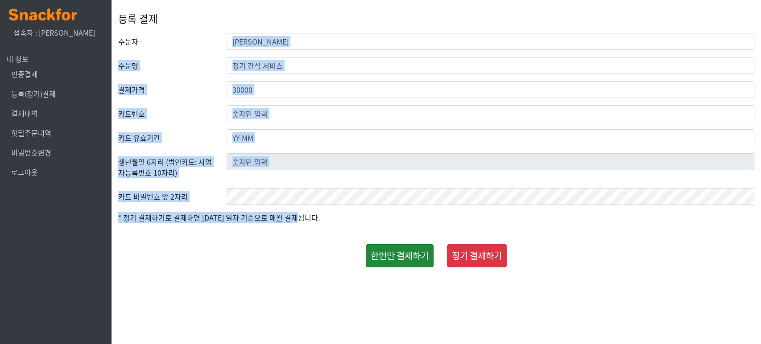
drag, startPoint x: 212, startPoint y: 49, endPoint x: 399, endPoint y: 245, distance: 271.1
click at [399, 245] on form "주문자 [PERSON_NAME] 주문명 결제가격 카드번호 카드 유효기간 생년월일 6자리 (법인카드: 사업자등록번호 10자리) 카드 비밀번호 앞…" at bounding box center [436, 150] width 636 height 235
click at [257, 221] on span "* 정기 결제하기로 결제하면 [DATE] 일자 기준으로 매월 결제됩니다." at bounding box center [219, 217] width 202 height 11
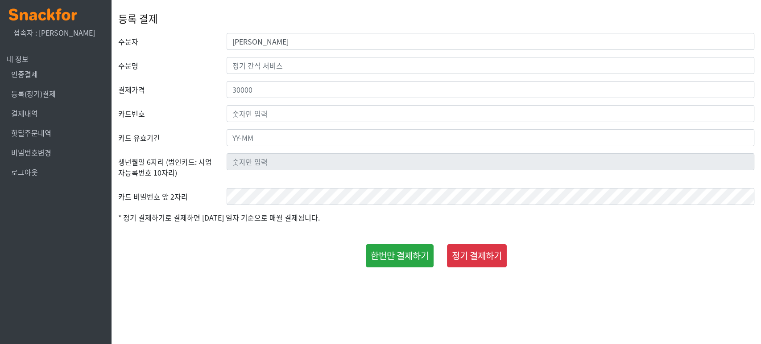
drag, startPoint x: 203, startPoint y: 229, endPoint x: 160, endPoint y: 221, distance: 43.1
click at [202, 229] on form "주문자 [PERSON_NAME] 주문명 결제가격 카드번호 카드 유효기간 생년월일 6자리 (법인카드: 사업자등록번호 10자리) 카드 비밀번호 앞…" at bounding box center [436, 150] width 636 height 235
drag, startPoint x: 123, startPoint y: 214, endPoint x: 306, endPoint y: 229, distance: 183.6
click at [306, 229] on form "주문자 [PERSON_NAME] 주문명 결제가격 카드번호 카드 유효기간 생년월일 6자리 (법인카드: 사업자등록번호 10자리) 카드 비밀번호 앞…" at bounding box center [436, 150] width 636 height 235
drag, startPoint x: 293, startPoint y: 240, endPoint x: 269, endPoint y: 237, distance: 24.3
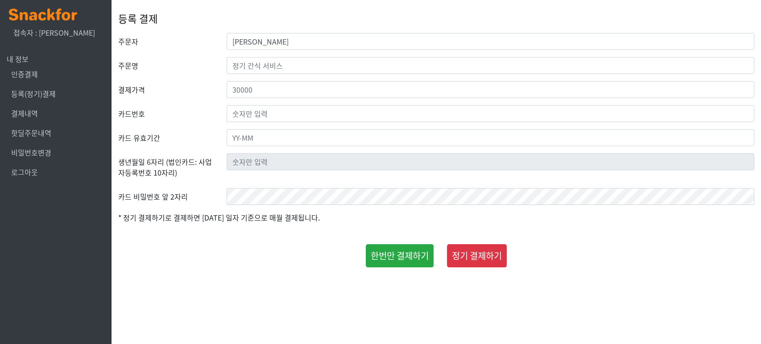
click at [279, 239] on form "주문자 김덕경 주문명 결제가격 카드번호 카드 유효기간 생년월일 6자리 (법인카드: 사업자등록번호 10자리) 카드 비밀번호 앞 2자리" at bounding box center [436, 150] width 636 height 235
drag, startPoint x: 21, startPoint y: 96, endPoint x: 61, endPoint y: 103, distance: 39.8
click at [61, 103] on ul "내 정보 인증결제 등록(정기)결제 결제내역 핫딜주문내역 비밀번호변경 로그아웃" at bounding box center [56, 118] width 112 height 142
drag, startPoint x: 75, startPoint y: 106, endPoint x: 14, endPoint y: 115, distance: 61.8
click at [72, 108] on li "결제내역" at bounding box center [56, 114] width 98 height 20
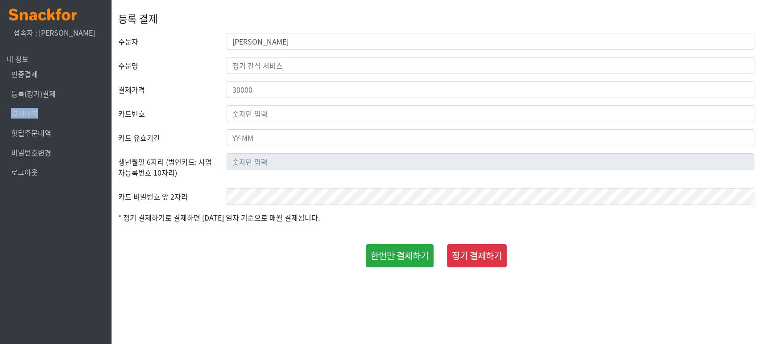
drag, startPoint x: 7, startPoint y: 112, endPoint x: 49, endPoint y: 117, distance: 41.7
click at [49, 117] on ul "내 정보 인증결제 등록(정기)결제 결제내역 핫딜주문내역 비밀번호변경 로그아웃" at bounding box center [56, 118] width 112 height 142
click at [17, 114] on link "결제내역" at bounding box center [24, 113] width 27 height 11
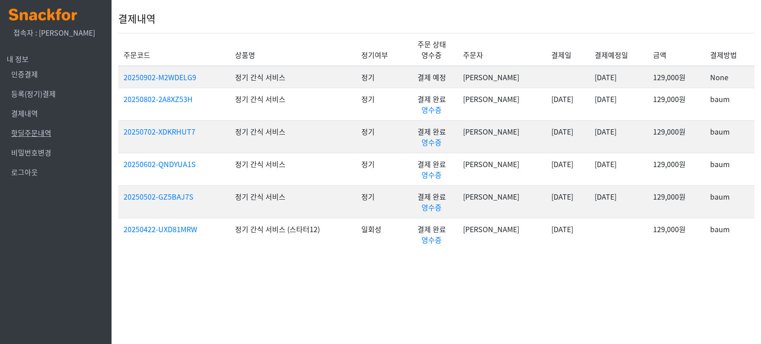
click at [29, 135] on link "핫딜주문내역" at bounding box center [31, 133] width 40 height 11
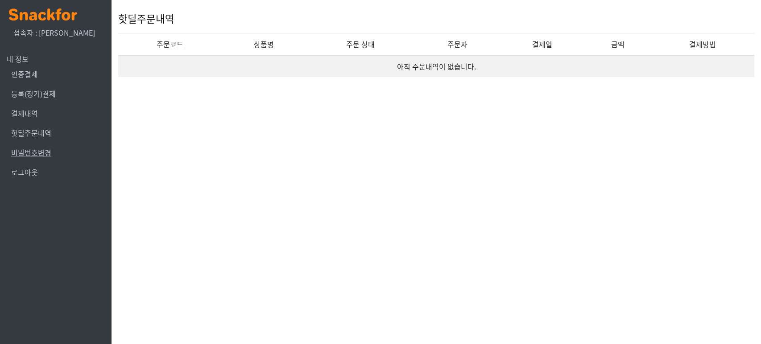
click at [32, 154] on link "비밀번호변경" at bounding box center [31, 152] width 40 height 11
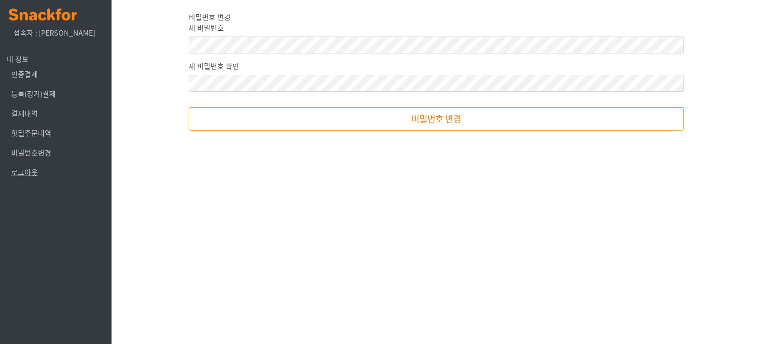
click at [22, 174] on link "로그아웃" at bounding box center [24, 172] width 27 height 11
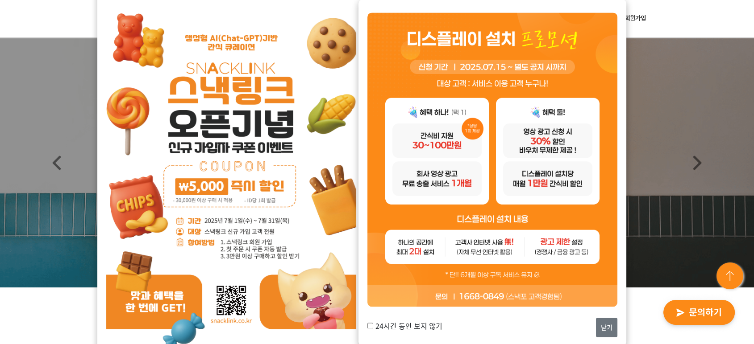
click at [618, 335] on div "24시간 동안 보지 않기 닫기" at bounding box center [492, 173] width 268 height 347
click at [607, 324] on button "닫기" at bounding box center [606, 328] width 21 height 19
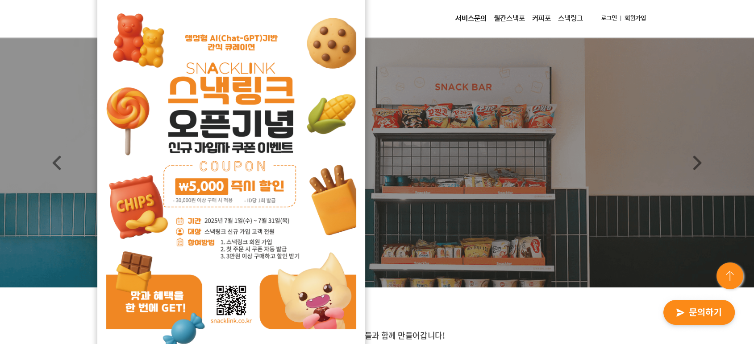
click at [613, 19] on link "로그인" at bounding box center [608, 18] width 23 height 17
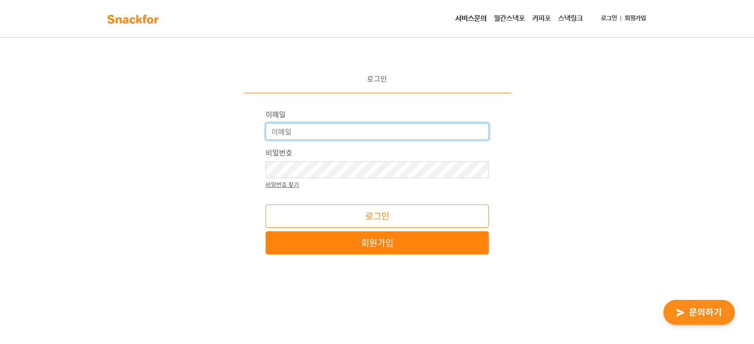
click at [340, 138] on input "이메일" at bounding box center [376, 131] width 223 height 17
type input "kimdk@seadronix.com"
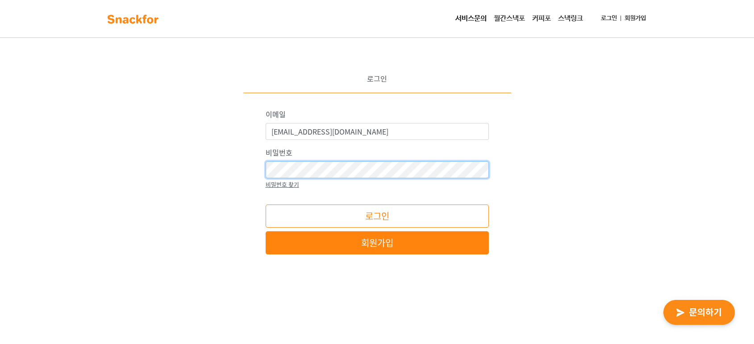
click at [265, 205] on button "로그인" at bounding box center [376, 216] width 223 height 23
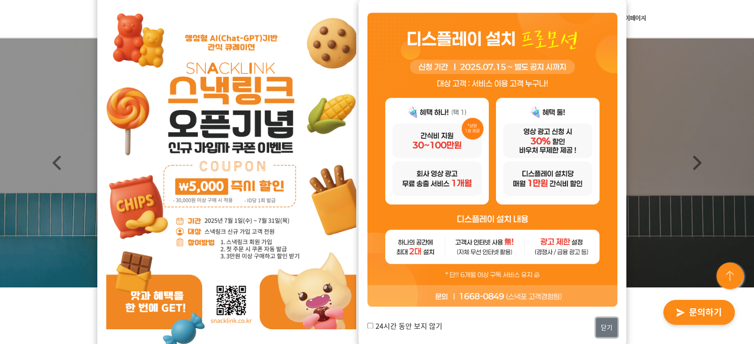
click at [608, 332] on button "닫기" at bounding box center [606, 328] width 21 height 19
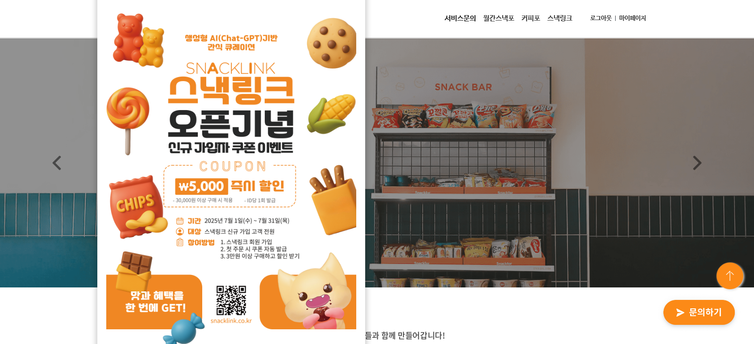
click at [495, 19] on link "월간스낵포" at bounding box center [498, 19] width 38 height 18
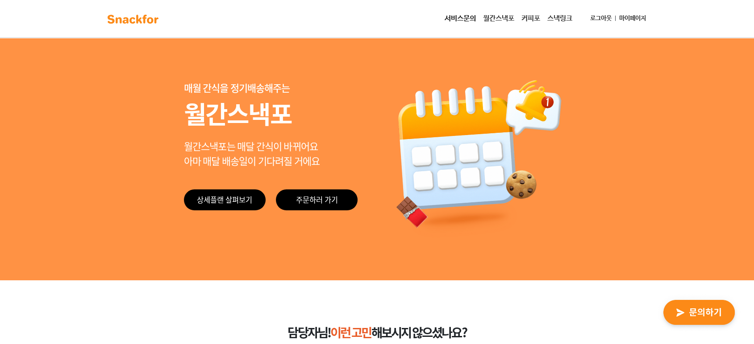
click at [630, 18] on link "마이페이지" at bounding box center [632, 18] width 34 height 17
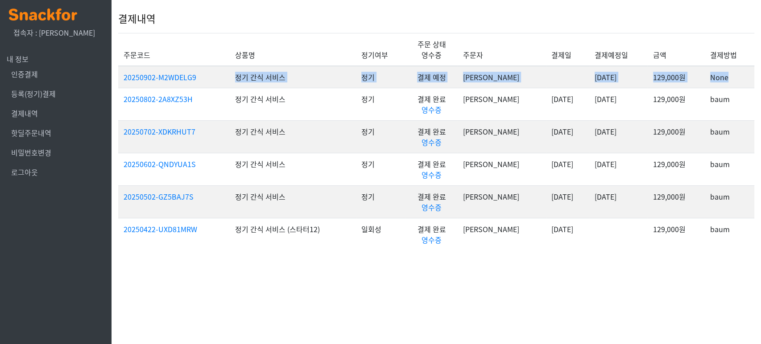
drag, startPoint x: 238, startPoint y: 78, endPoint x: 732, endPoint y: 78, distance: 493.5
click at [732, 78] on tr "20250902-M2WDELG9 정기 간식 서비스 정기 결제 예정 [PERSON_NAME] [DATE] 129,000원 None" at bounding box center [436, 77] width 636 height 22
click at [733, 78] on td "None" at bounding box center [730, 77] width 50 height 22
drag, startPoint x: 733, startPoint y: 78, endPoint x: 215, endPoint y: 71, distance: 517.6
click at [215, 71] on tr "20250902-M2WDELG9 정기 간식 서비스 정기 결제 예정 김덕경 2025-09-02 129,000원 None" at bounding box center [436, 77] width 636 height 22
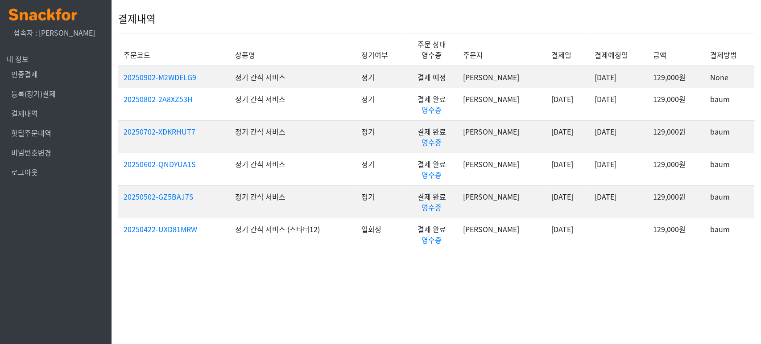
click at [257, 35] on th "상품명" at bounding box center [293, 49] width 126 height 33
click at [24, 112] on link "결제내역" at bounding box center [24, 113] width 27 height 11
click at [39, 96] on link "등록(정기)결제" at bounding box center [33, 93] width 45 height 11
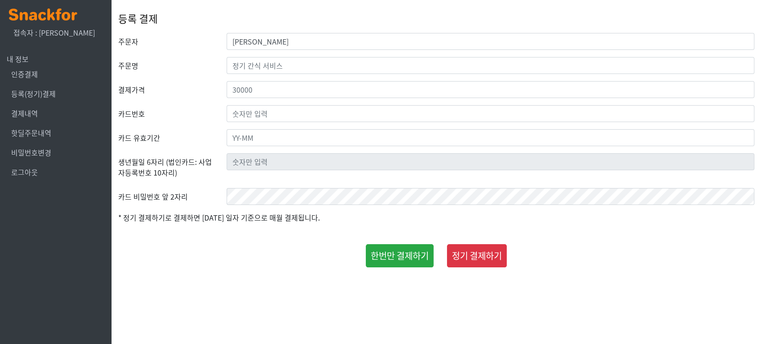
click at [26, 81] on li "인증결제" at bounding box center [56, 74] width 98 height 20
click at [26, 75] on link "인증결제" at bounding box center [24, 74] width 27 height 11
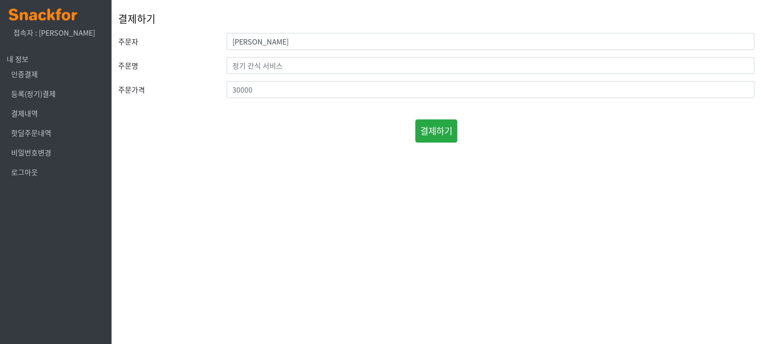
click at [16, 62] on span "내 정보" at bounding box center [18, 59] width 22 height 11
drag, startPoint x: 25, startPoint y: 32, endPoint x: 67, endPoint y: 33, distance: 42.8
click at [67, 33] on div "접속자 : [PERSON_NAME]" at bounding box center [55, 32] width 85 height 11
click at [68, 35] on div "접속자 : [PERSON_NAME]" at bounding box center [55, 32] width 85 height 11
click at [288, 128] on div "결제하기" at bounding box center [437, 131] width 650 height 23
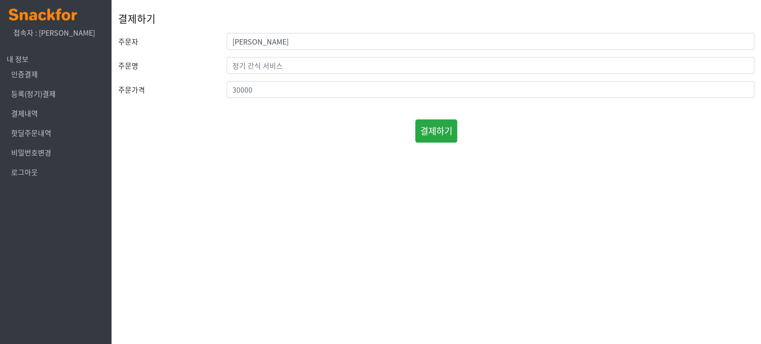
drag, startPoint x: 196, startPoint y: 199, endPoint x: 201, endPoint y: 159, distance: 40.0
click at [188, 147] on html "x 접속자 : 김덕경 내 정보 인증결제 등록(정기)결제 결제내역 핫딜주문내역 비밀번호변경 로그아웃 결제하기 주문자 김덕경 주문명 주문가격 결제…" at bounding box center [380, 73] width 761 height 147
click at [197, 142] on div "결제하기 주문자 김덕경 주문명 주문가격 결제하기" at bounding box center [436, 73] width 636 height 147
drag, startPoint x: 2, startPoint y: 27, endPoint x: 25, endPoint y: 32, distance: 23.3
click at [20, 31] on div "x 접속자 : 김덕경" at bounding box center [56, 23] width 112 height 47
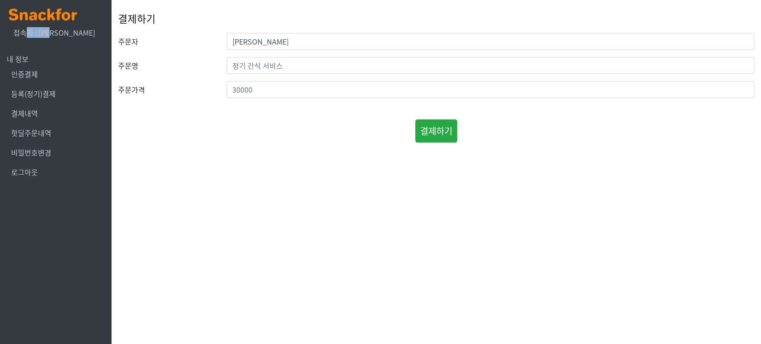
drag, startPoint x: 53, startPoint y: 34, endPoint x: 63, endPoint y: 36, distance: 10.9
click at [62, 36] on div "접속자 : [PERSON_NAME]" at bounding box center [55, 32] width 85 height 11
drag, startPoint x: 165, startPoint y: 144, endPoint x: 178, endPoint y: 145, distance: 12.5
click at [166, 144] on div "결제하기 주문자 김덕경 주문명 주문가격 결제하기" at bounding box center [436, 73] width 636 height 147
click at [25, 115] on link "결제내역" at bounding box center [24, 113] width 27 height 11
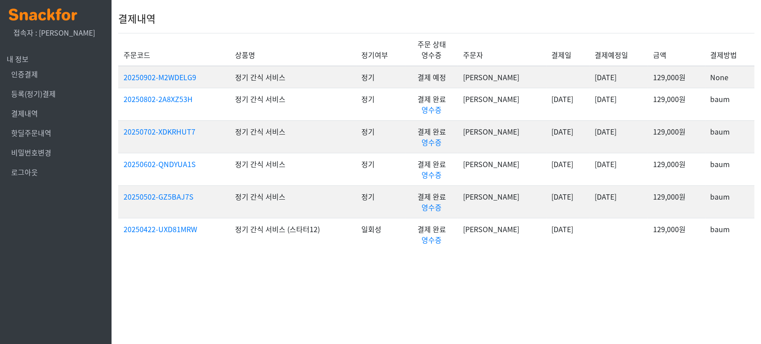
drag, startPoint x: 466, startPoint y: 104, endPoint x: 675, endPoint y: 122, distance: 209.2
click at [657, 117] on tr "20250802-2A8XZ53H 정기 간식 서비스 정기 결제 완료 영수증 [PERSON_NAME] [DATE] [DATE] 129,000원 b…" at bounding box center [436, 104] width 636 height 33
click at [680, 121] on td "129,000원" at bounding box center [676, 136] width 57 height 33
drag, startPoint x: 585, startPoint y: 95, endPoint x: 738, endPoint y: 110, distance: 153.8
click at [732, 103] on tr "20250802-2A8XZ53H 정기 간식 서비스 정기 결제 완료 영수증 [PERSON_NAME] [DATE] [DATE] 129,000원 b…" at bounding box center [436, 104] width 636 height 33
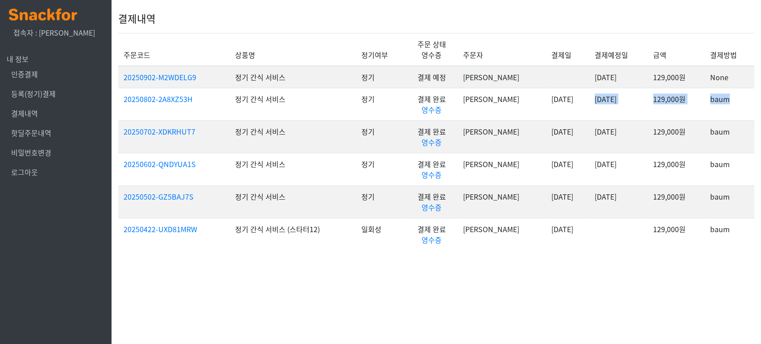
drag, startPoint x: 739, startPoint y: 110, endPoint x: 732, endPoint y: 109, distance: 7.3
click at [738, 110] on td "baum" at bounding box center [730, 104] width 50 height 33
click at [732, 97] on td "baum" at bounding box center [730, 104] width 50 height 33
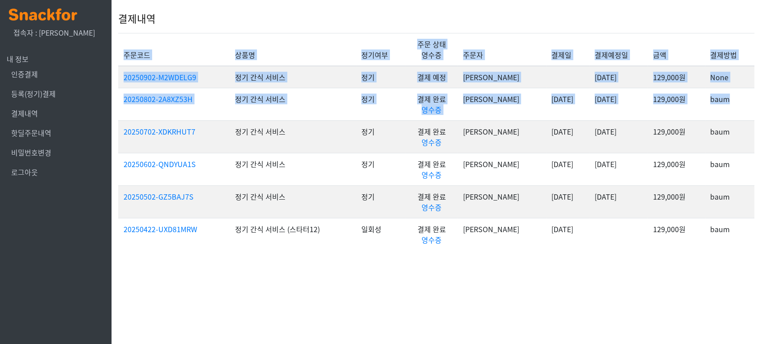
drag, startPoint x: 730, startPoint y: 96, endPoint x: 118, endPoint y: 109, distance: 611.9
click at [118, 109] on body "x 접속자 : [PERSON_NAME] 내 정보 인증결제 등록(정기)결제 결제내역 핫딜주문내역 비밀번호변경 로그아웃 결제내역 주문코드 상품명 …" at bounding box center [380, 131] width 761 height 262
click at [123, 112] on td "20250802-2A8XZ53H" at bounding box center [174, 104] width 112 height 33
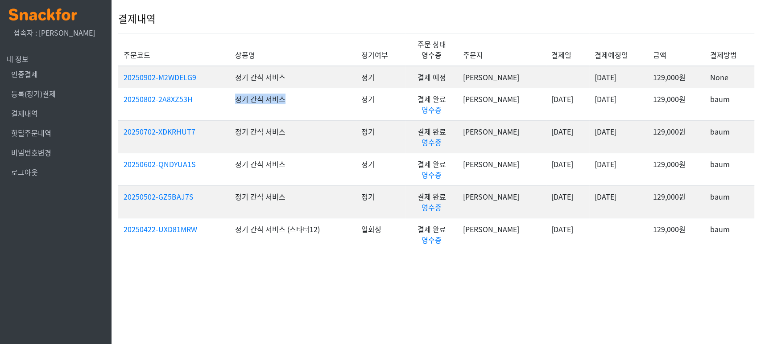
drag, startPoint x: 240, startPoint y: 99, endPoint x: 323, endPoint y: 109, distance: 83.2
click at [311, 104] on td "정기 간식 서비스" at bounding box center [293, 104] width 126 height 33
click at [325, 110] on td "정기 간식 서비스" at bounding box center [293, 104] width 126 height 33
drag, startPoint x: 384, startPoint y: 105, endPoint x: 392, endPoint y: 104, distance: 8.6
click at [392, 104] on tr "20250802-2A8XZ53H 정기 간식 서비스 정기 결제 완료 영수증 [PERSON_NAME] [DATE] [DATE] 129,000원 b…" at bounding box center [436, 104] width 636 height 33
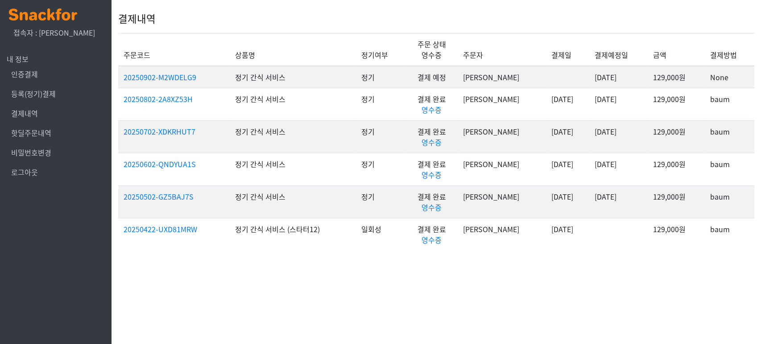
click at [394, 108] on td "정기" at bounding box center [381, 104] width 50 height 33
drag, startPoint x: 235, startPoint y: 102, endPoint x: 303, endPoint y: 103, distance: 67.8
click at [299, 101] on td "정기 간식 서비스" at bounding box center [293, 104] width 126 height 33
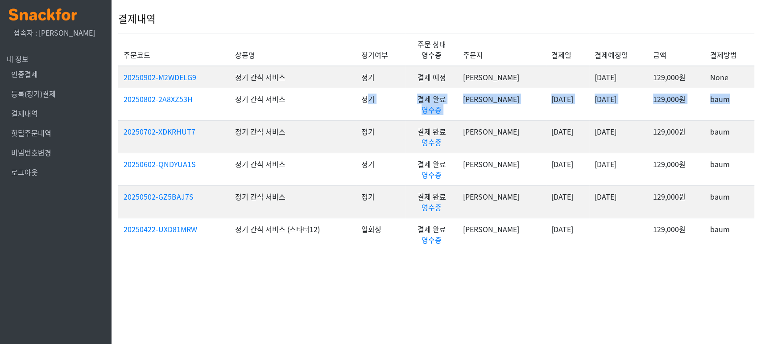
drag, startPoint x: 378, startPoint y: 101, endPoint x: 734, endPoint y: 106, distance: 356.1
click at [743, 103] on tr "20250802-2A8XZ53H 정기 간식 서비스 정기 결제 완료 영수증 [PERSON_NAME] [DATE] [DATE] 129,000원 b…" at bounding box center [436, 104] width 636 height 33
click at [734, 106] on td "baum" at bounding box center [730, 104] width 50 height 33
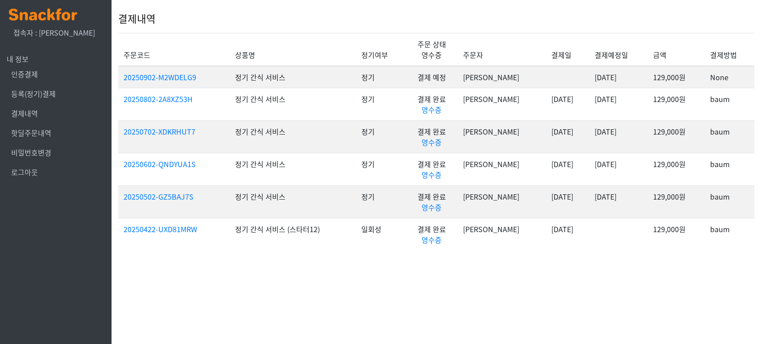
click at [734, 106] on td "baum" at bounding box center [730, 104] width 50 height 33
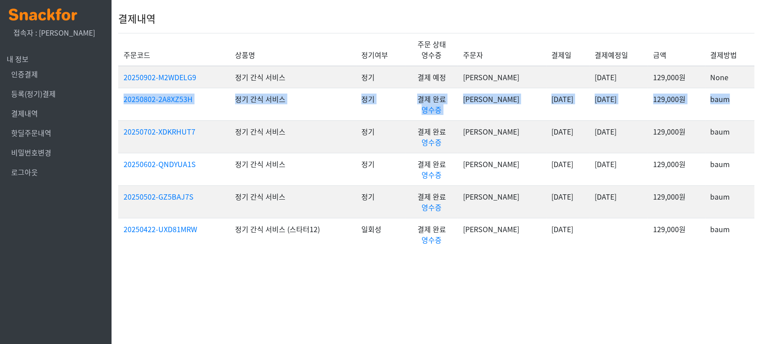
drag, startPoint x: 717, startPoint y: 101, endPoint x: 116, endPoint y: 104, distance: 601.0
click at [118, 99] on body "x 접속자 : [PERSON_NAME] 내 정보 인증결제 등록(정기)결제 결제내역 핫딜주문내역 비밀번호변경 로그아웃 결제내역 주문코드 상품명 …" at bounding box center [380, 131] width 761 height 262
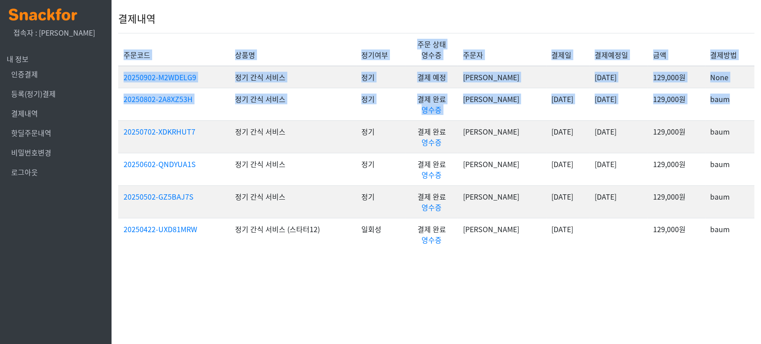
click at [221, 104] on td "20250802-2A8XZ53H" at bounding box center [174, 104] width 112 height 33
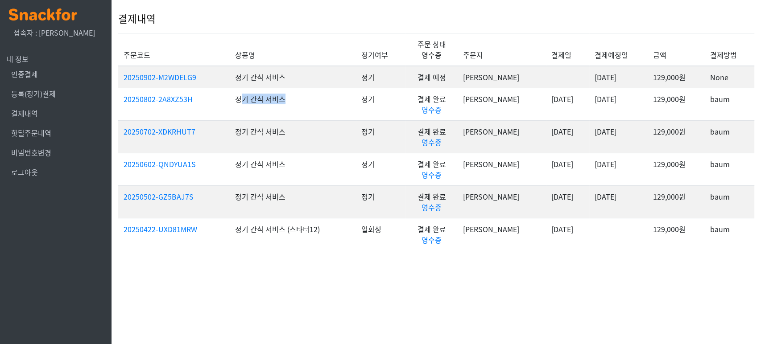
drag, startPoint x: 245, startPoint y: 101, endPoint x: 319, endPoint y: 105, distance: 73.8
click at [319, 105] on td "정기 간식 서비스" at bounding box center [293, 104] width 126 height 33
drag, startPoint x: 379, startPoint y: 96, endPoint x: 514, endPoint y: 113, distance: 136.2
click at [510, 113] on tr "20250802-2A8XZ53H 정기 간식 서비스 정기 결제 완료 영수증 [PERSON_NAME] [DATE] [DATE] 129,000원 b…" at bounding box center [436, 104] width 636 height 33
click at [546, 113] on td "[DATE]" at bounding box center [567, 104] width 43 height 33
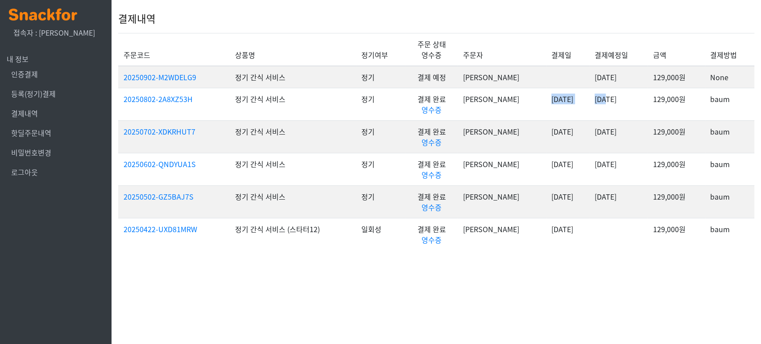
drag, startPoint x: 516, startPoint y: 102, endPoint x: 603, endPoint y: 103, distance: 86.6
click at [598, 99] on tr "20250802-2A8XZ53H 정기 간식 서비스 정기 결제 완료 영수증 [PERSON_NAME] [DATE] [DATE] 129,000원 b…" at bounding box center [436, 104] width 636 height 33
drag, startPoint x: 605, startPoint y: 107, endPoint x: 599, endPoint y: 108, distance: 6.3
click at [604, 108] on td "[DATE]" at bounding box center [618, 104] width 58 height 33
drag, startPoint x: 521, startPoint y: 101, endPoint x: 742, endPoint y: 106, distance: 221.8
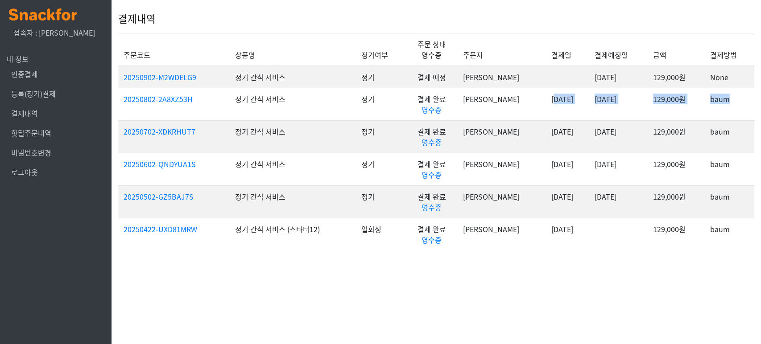
click at [734, 103] on tr "20250802-2A8XZ53H 정기 간식 서비스 정기 결제 완료 영수증 [PERSON_NAME] [DATE] [DATE] 129,000원 b…" at bounding box center [436, 104] width 636 height 33
drag, startPoint x: 742, startPoint y: 106, endPoint x: 737, endPoint y: 106, distance: 5.4
click at [742, 106] on td "baum" at bounding box center [730, 104] width 50 height 33
click at [735, 106] on td "baum" at bounding box center [730, 104] width 50 height 33
click at [672, 257] on div "결제내역 주문코드 상품명 정기여부 주문 상태 영수증 주문자 결제일 결제예정일 금액 결제방법 20250902-M2WDELG9 정기 간식 서비스 …" at bounding box center [436, 131] width 636 height 262
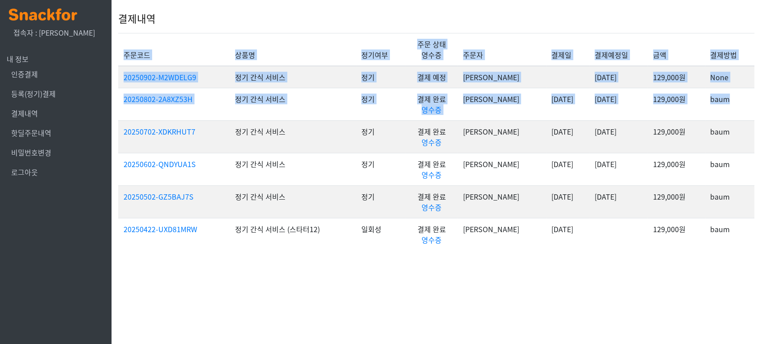
drag, startPoint x: 118, startPoint y: 99, endPoint x: 730, endPoint y: 110, distance: 612.3
click at [730, 110] on body "x 접속자 : [PERSON_NAME] 내 정보 인증결제 등록(정기)결제 결제내역 핫딜주문내역 비밀번호변경 로그아웃 결제내역 주문코드 상품명 …" at bounding box center [380, 131] width 761 height 262
click at [745, 110] on td "baum" at bounding box center [730, 104] width 50 height 33
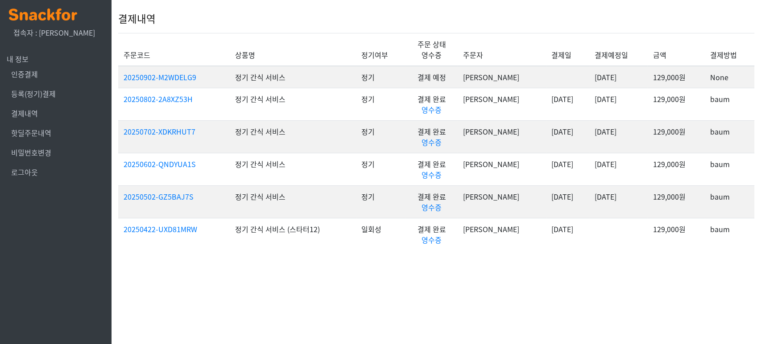
click at [721, 251] on div "결제내역 주문코드 상품명 정기여부 주문 상태 영수증 주문자 결제일 결제예정일 금액 결제방법 20250902-M2WDELG9 정기 간식 서비스 …" at bounding box center [436, 131] width 636 height 262
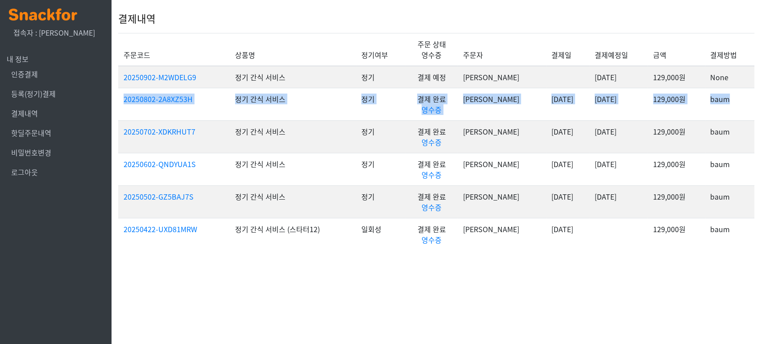
drag, startPoint x: 121, startPoint y: 96, endPoint x: 742, endPoint y: 110, distance: 620.8
click at [742, 110] on tr "20250802-2A8XZ53H 정기 간식 서비스 정기 결제 완료 영수증 [PERSON_NAME] [DATE] [DATE] 129,000원 b…" at bounding box center [436, 104] width 636 height 33
click at [745, 108] on td "baum" at bounding box center [730, 104] width 50 height 33
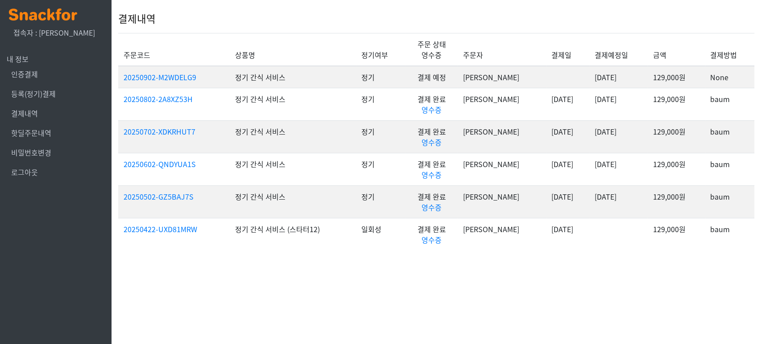
drag, startPoint x: 113, startPoint y: 96, endPoint x: 760, endPoint y: 115, distance: 647.7
click at [760, 115] on body "x 접속자 : [PERSON_NAME] 내 정보 인증결제 등록(정기)결제 결제내역 핫딜주문내역 비밀번호변경 로그아웃 결제내역 주문코드 상품명 …" at bounding box center [380, 131] width 761 height 262
click at [741, 122] on td "baum" at bounding box center [730, 136] width 50 height 33
drag, startPoint x: 716, startPoint y: 287, endPoint x: 684, endPoint y: 283, distance: 32.3
click at [715, 262] on html "x 접속자 : [PERSON_NAME] 내 정보 인증결제 등록(정기)결제 결제내역 핫딜주문내역 비밀번호변경 로그아웃 결제내역 주문코드 상품명 …" at bounding box center [380, 131] width 761 height 262
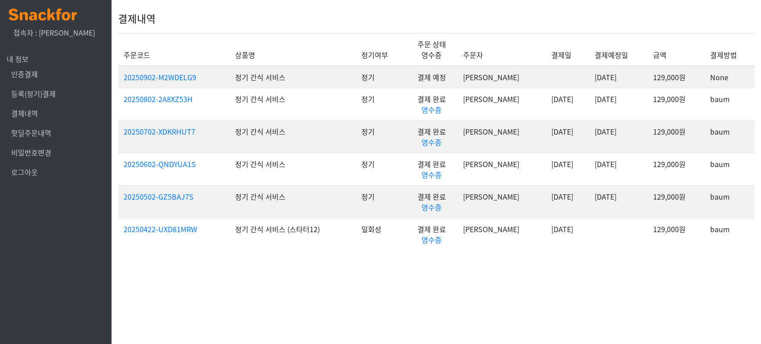
click at [633, 29] on div "결제내역" at bounding box center [436, 18] width 636 height 29
drag, startPoint x: 532, startPoint y: 70, endPoint x: 514, endPoint y: 82, distance: 21.7
click at [546, 83] on td at bounding box center [567, 77] width 43 height 22
drag, startPoint x: 519, startPoint y: 70, endPoint x: 546, endPoint y: 84, distance: 29.9
click at [546, 85] on td at bounding box center [567, 77] width 43 height 22
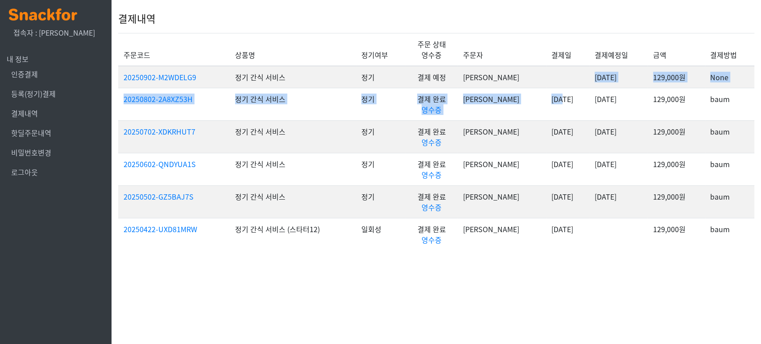
drag, startPoint x: 544, startPoint y: 66, endPoint x: 531, endPoint y: 78, distance: 18.3
click at [546, 85] on td at bounding box center [567, 77] width 43 height 22
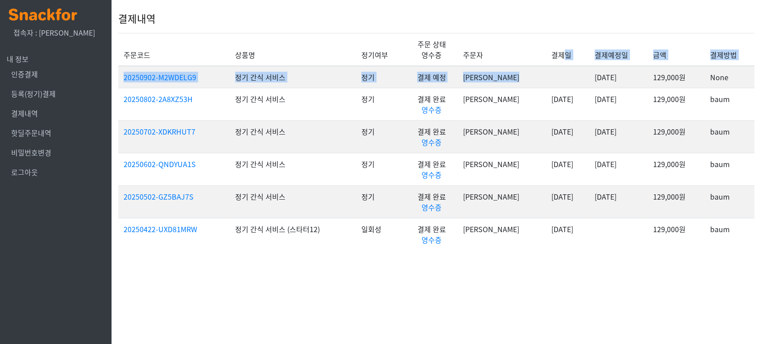
drag, startPoint x: 539, startPoint y: 67, endPoint x: 570, endPoint y: 85, distance: 35.4
click at [569, 85] on table "주문코드 상품명 정기여부 주문 상태 영수증 주문자 결제일 결제예정일 금액 결제방법 20250902-M2WDELG9 정기 간식 서비스 정기 결제…" at bounding box center [436, 142] width 636 height 218
click at [572, 83] on td at bounding box center [567, 77] width 43 height 22
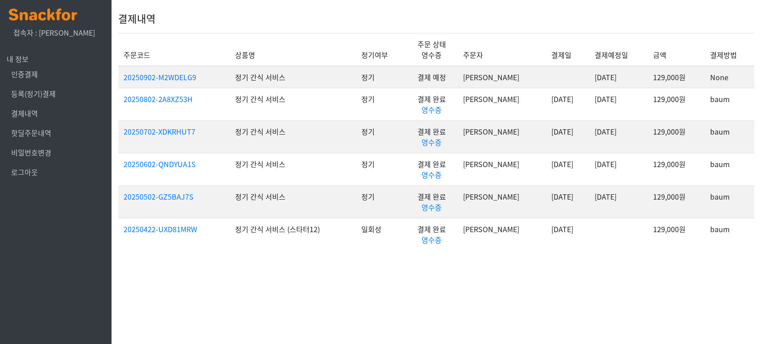
click at [381, 47] on th "정기여부" at bounding box center [381, 49] width 50 height 33
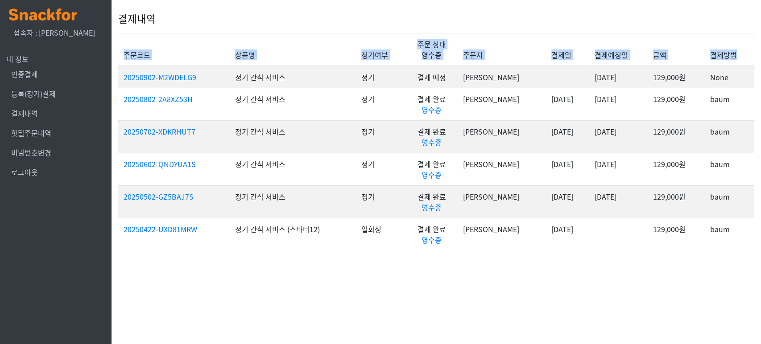
drag, startPoint x: 125, startPoint y: 53, endPoint x: 741, endPoint y: 47, distance: 615.8
click at [741, 47] on tr "주문코드 상품명 정기여부 주문 상태 영수증 주문자 결제일 결제예정일 금액 결제방법" at bounding box center [436, 49] width 636 height 33
click at [742, 48] on th "결제방법" at bounding box center [730, 49] width 50 height 33
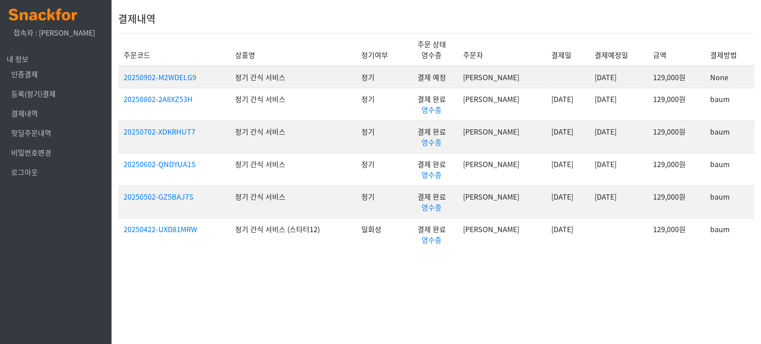
drag, startPoint x: 635, startPoint y: 281, endPoint x: 630, endPoint y: 280, distance: 5.4
click at [634, 262] on html "x 접속자 : [PERSON_NAME] 내 정보 인증결제 등록(정기)결제 결제내역 핫딜주문내역 비밀번호변경 로그아웃 결제내역 주문코드 상품명 …" at bounding box center [380, 131] width 761 height 262
click at [520, 262] on html "x 접속자 : [PERSON_NAME] 내 정보 인증결제 등록(정기)결제 결제내역 핫딜주문내역 비밀번호변경 로그아웃 결제내역 주문코드 상품명 …" at bounding box center [380, 131] width 761 height 262
drag, startPoint x: 240, startPoint y: 232, endPoint x: 324, endPoint y: 232, distance: 83.4
click at [324, 232] on td "정기 간식 서비스 (스타터12)" at bounding box center [293, 234] width 126 height 33
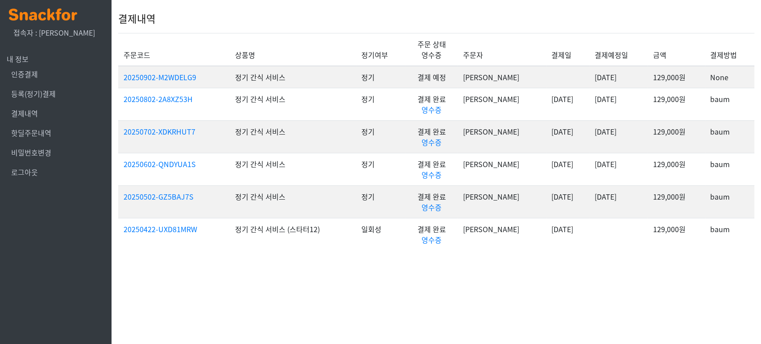
click at [336, 257] on div "결제내역 주문코드 상품명 정기여부 주문 상태 영수증 주문자 결제일 결제예정일 금액 결제방법 20250902-M2WDELG9 정기 간식 서비스 …" at bounding box center [436, 131] width 636 height 262
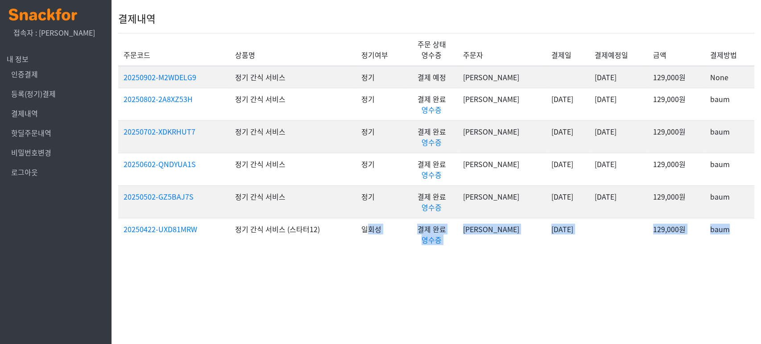
drag, startPoint x: 367, startPoint y: 230, endPoint x: 745, endPoint y: 228, distance: 378.4
click at [745, 228] on tr "20250422-UXD81MRW 정기 간식 서비스 (스타터12) 일회성 결제 완료 영수증 [PERSON_NAME] [DATE] 129,000원…" at bounding box center [436, 234] width 636 height 33
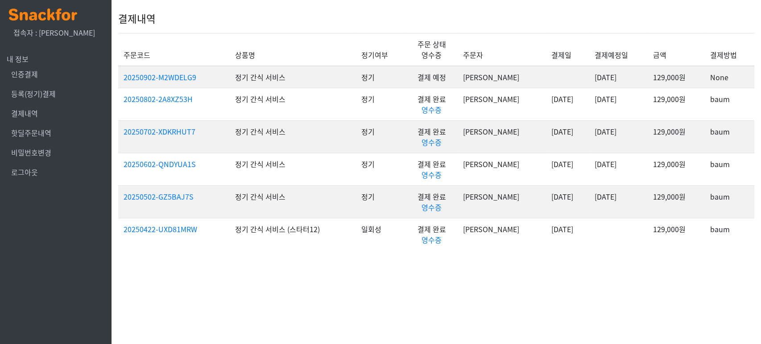
drag, startPoint x: 727, startPoint y: 251, endPoint x: 722, endPoint y: 253, distance: 5.5
click at [726, 253] on div "결제내역 주문코드 상품명 정기여부 주문 상태 영수증 주문자 결제일 결제예정일 금액 결제방법 20250902-M2WDELG9 정기 간식 서비스 …" at bounding box center [436, 131] width 636 height 262
click at [707, 257] on div "결제내역 주문코드 상품명 정기여부 주문 상태 영수증 주문자 결제일 결제예정일 금액 결제방법 20250902-M2WDELG9 정기 간식 서비스 …" at bounding box center [436, 131] width 636 height 262
click at [687, 253] on div "결제내역 주문코드 상품명 정기여부 주문 상태 영수증 주문자 결제일 결제예정일 금액 결제방법 20250902-M2WDELG9 정기 간식 서비스 …" at bounding box center [436, 131] width 636 height 262
